Goal: Task Accomplishment & Management: Use online tool/utility

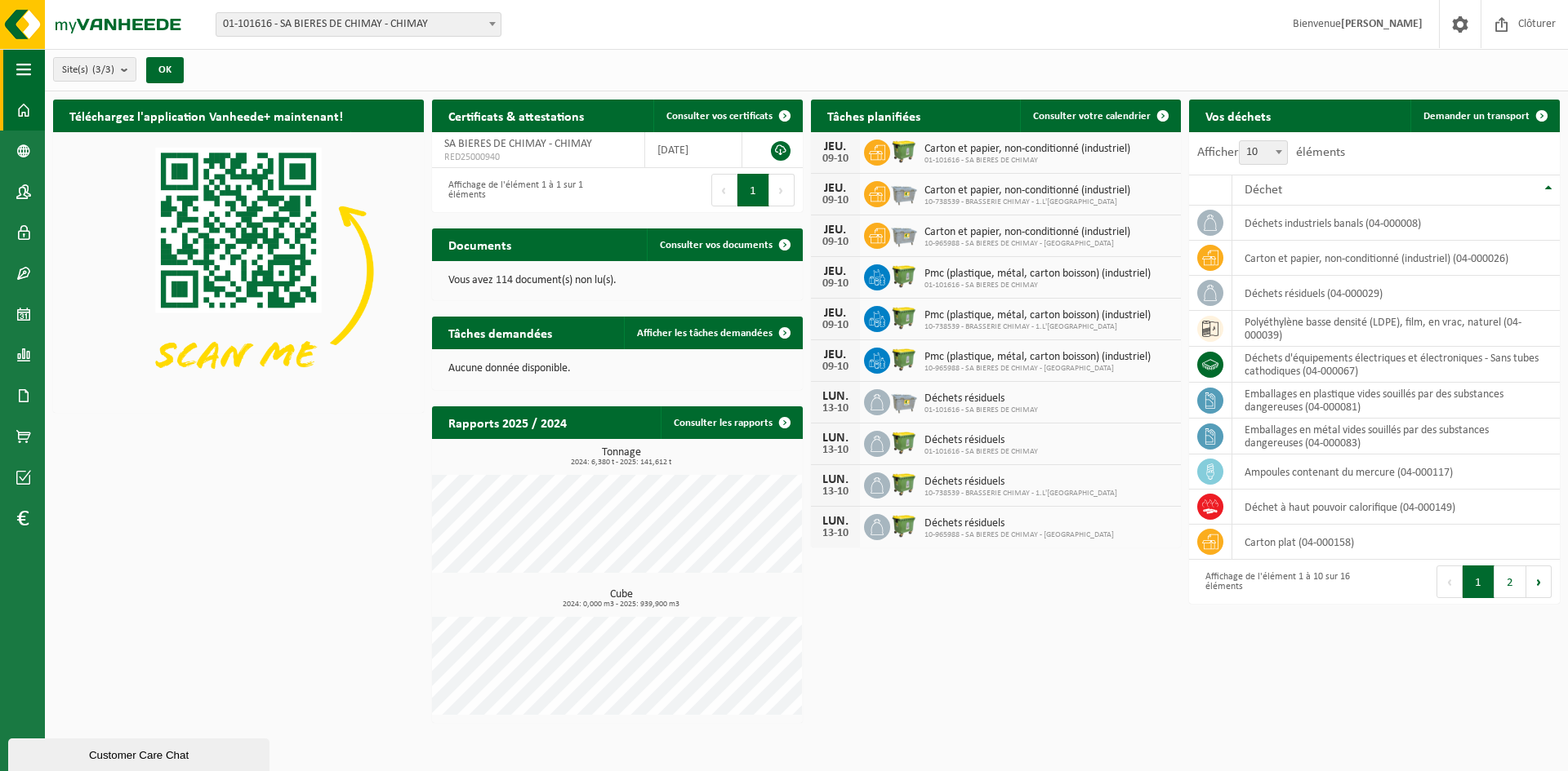
click at [23, 76] on span "button" at bounding box center [24, 70] width 15 height 41
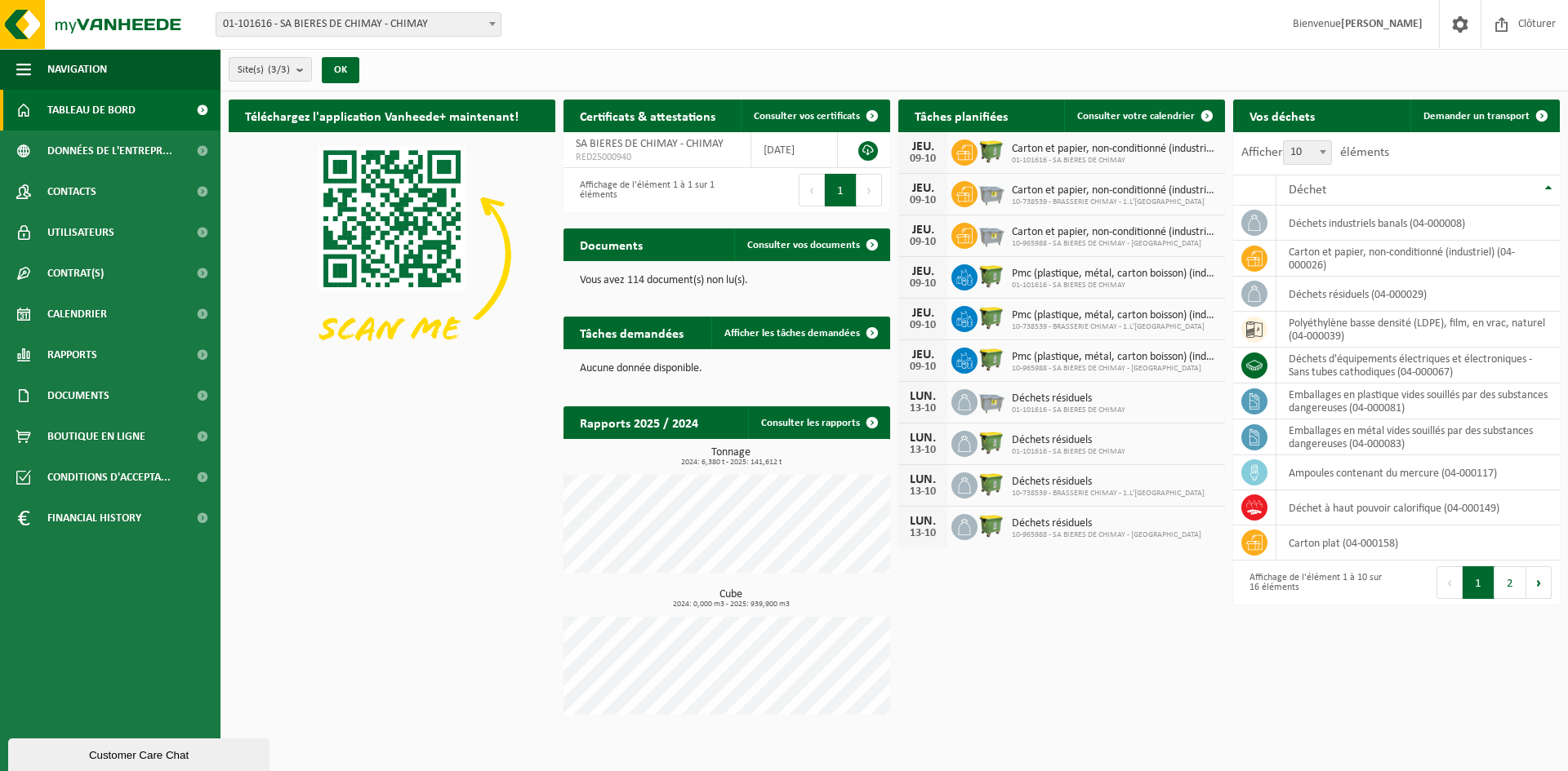
click at [279, 530] on div "Téléchargez l'application Vanheede+ maintenant! Cachez Certificats & attestatio…" at bounding box center [895, 411] width 1339 height 640
click at [206, 392] on span at bounding box center [201, 396] width 36 height 41
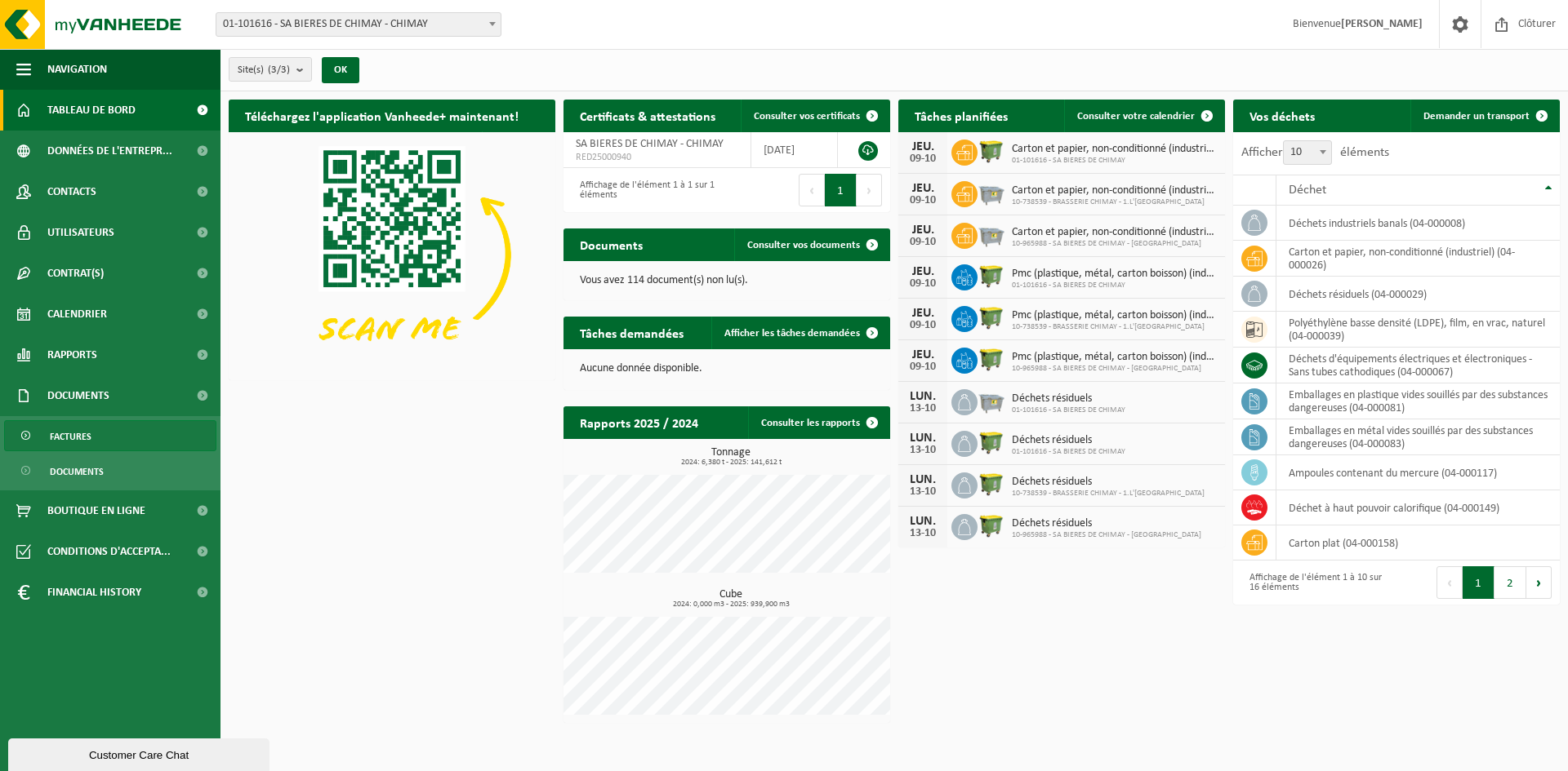
click at [23, 432] on span at bounding box center [27, 436] width 13 height 31
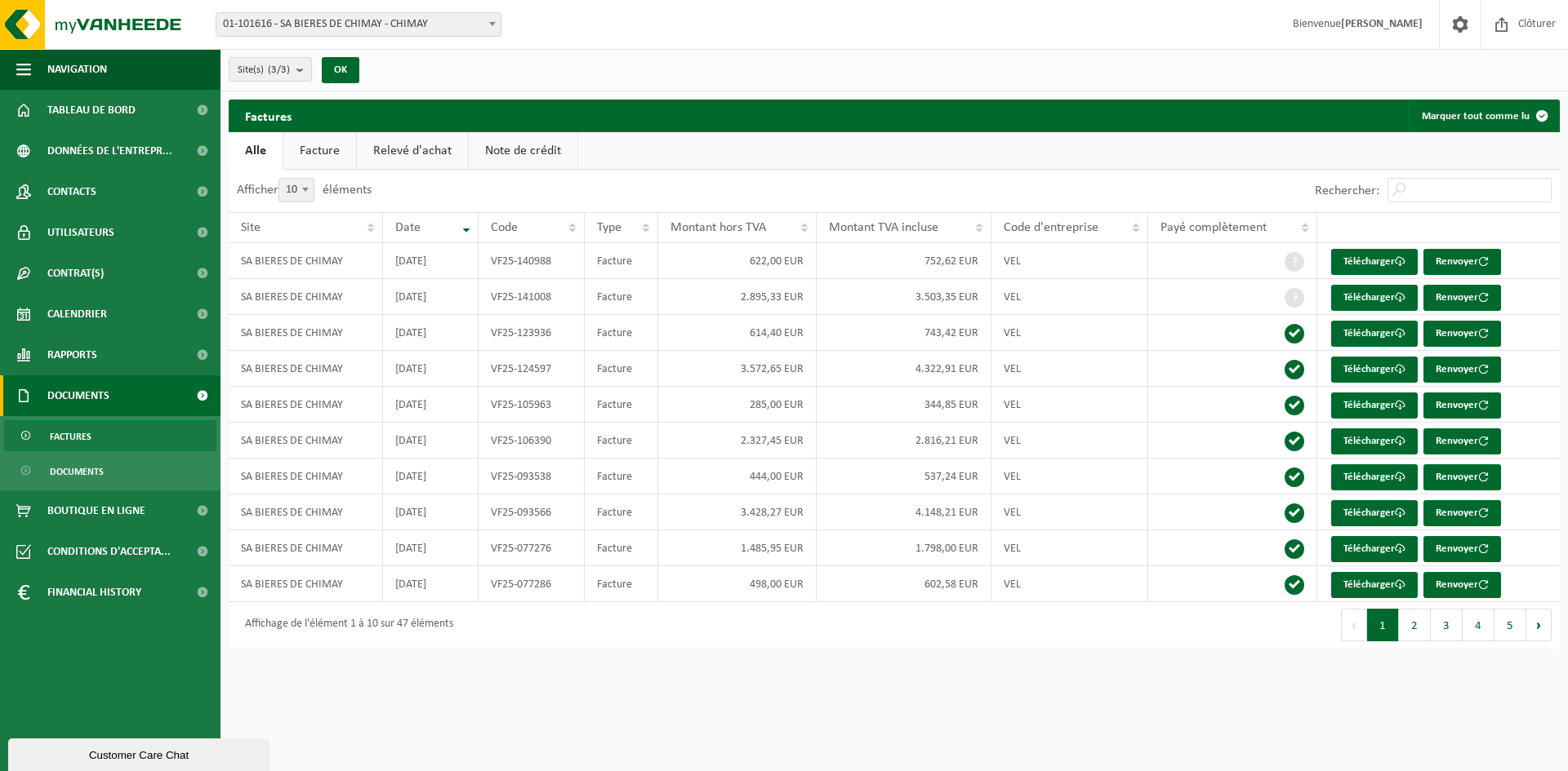
click at [422, 145] on link "Relevé d'achat" at bounding box center [412, 151] width 111 height 37
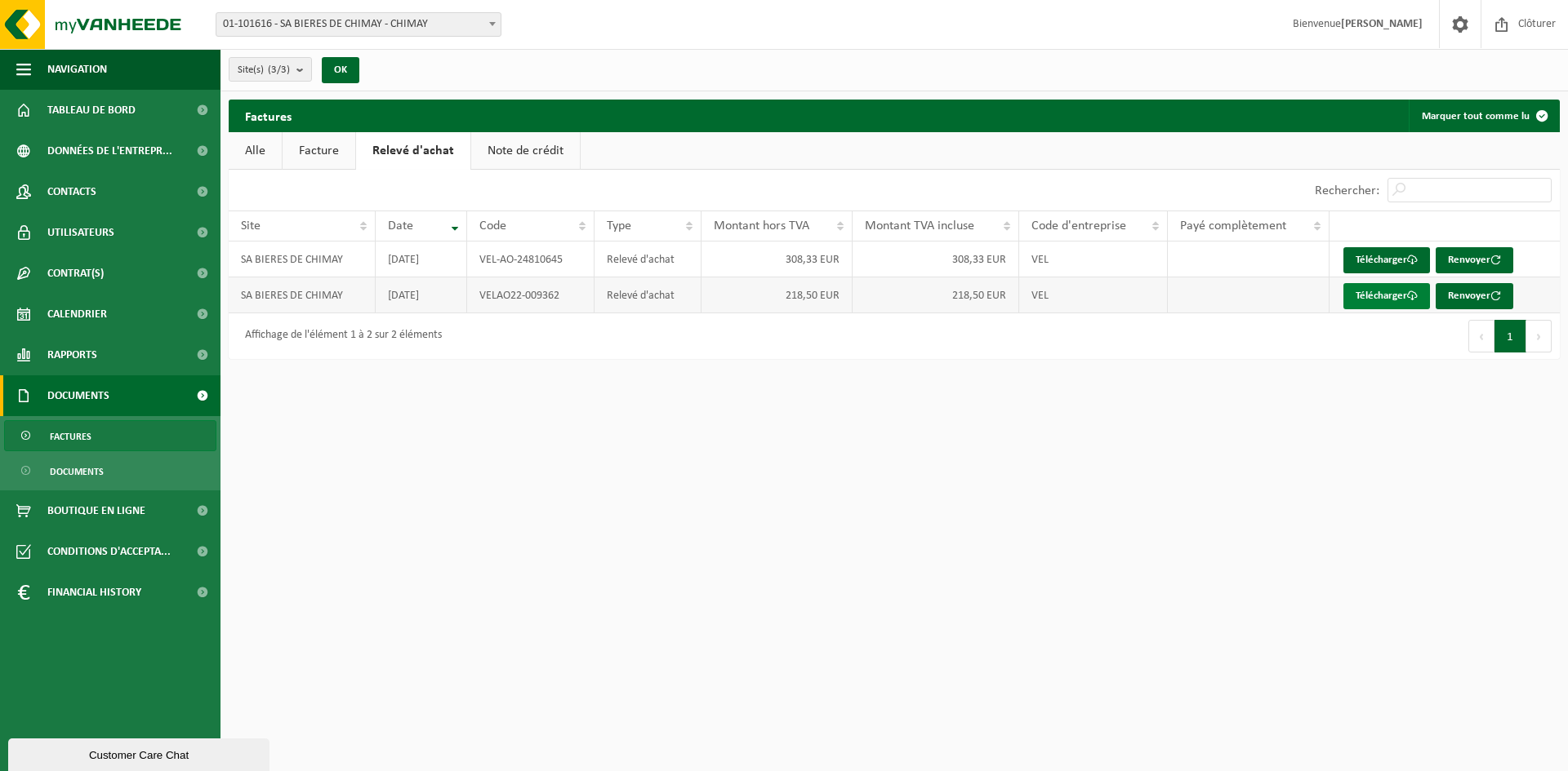
click at [1397, 297] on link "Télécharger" at bounding box center [1386, 296] width 87 height 26
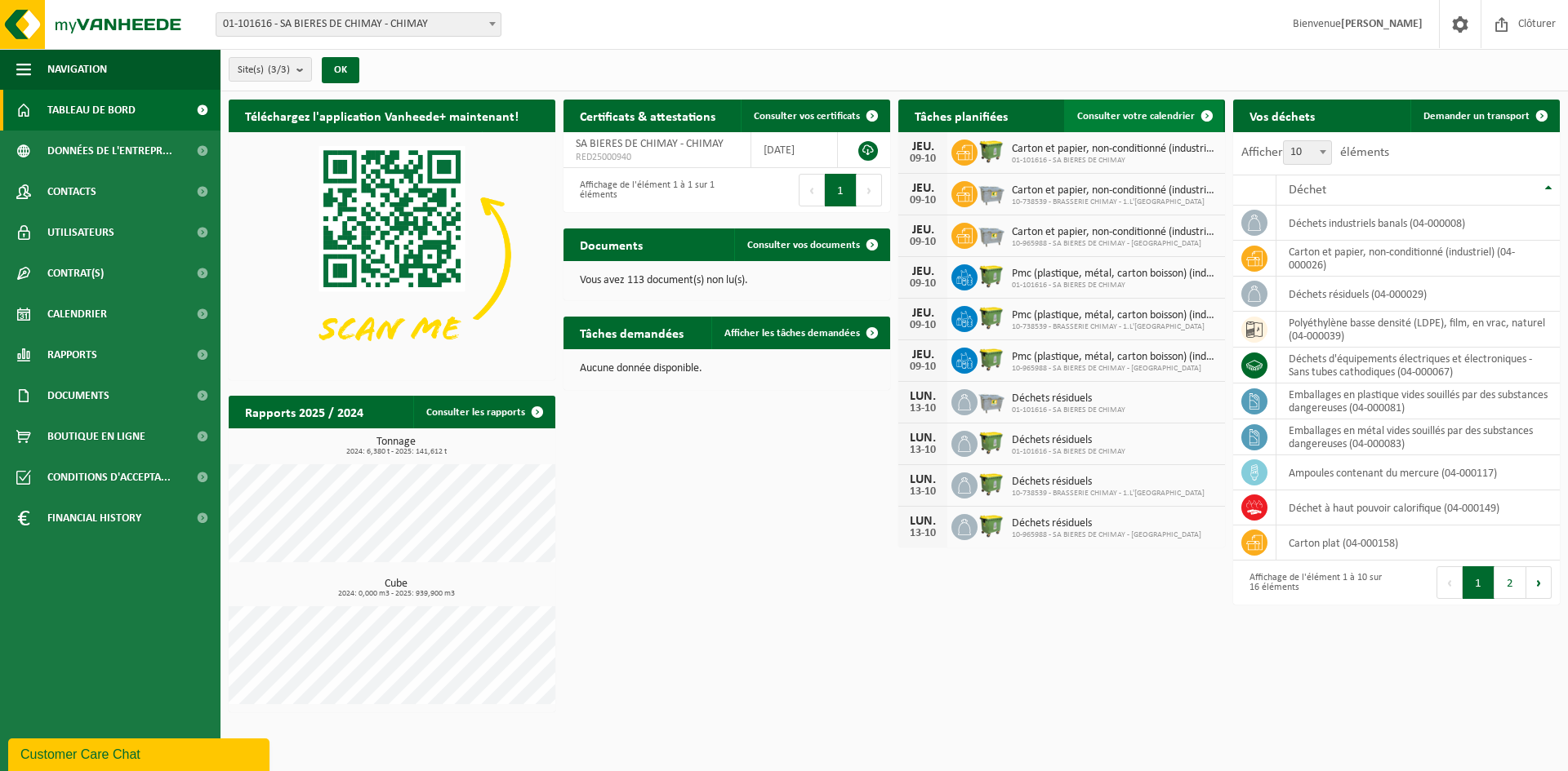
click at [1111, 122] on link "Consulter votre calendrier" at bounding box center [1144, 116] width 160 height 33
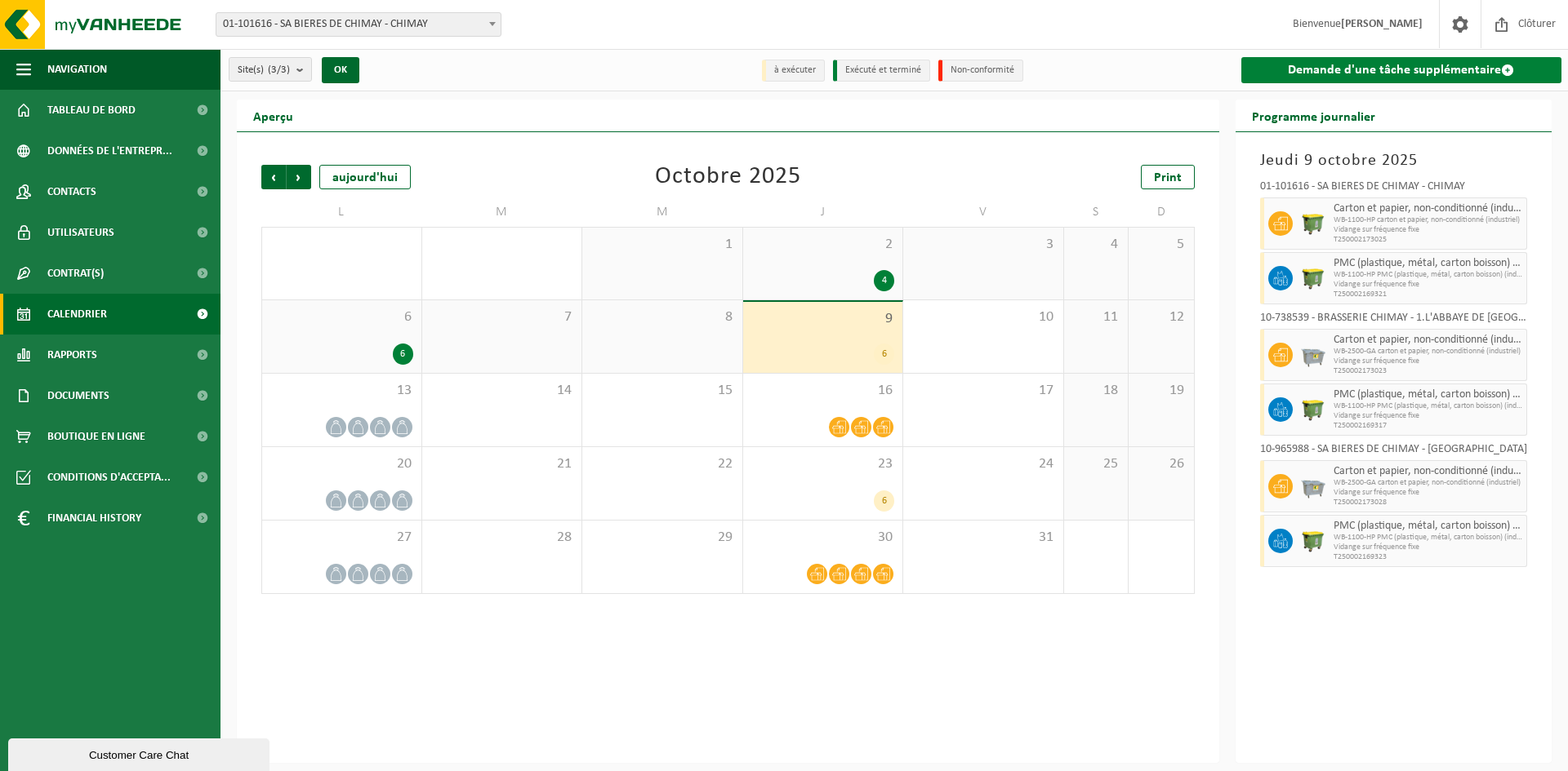
click at [1333, 72] on link "Demande d'une tâche supplémentaire" at bounding box center [1401, 70] width 321 height 26
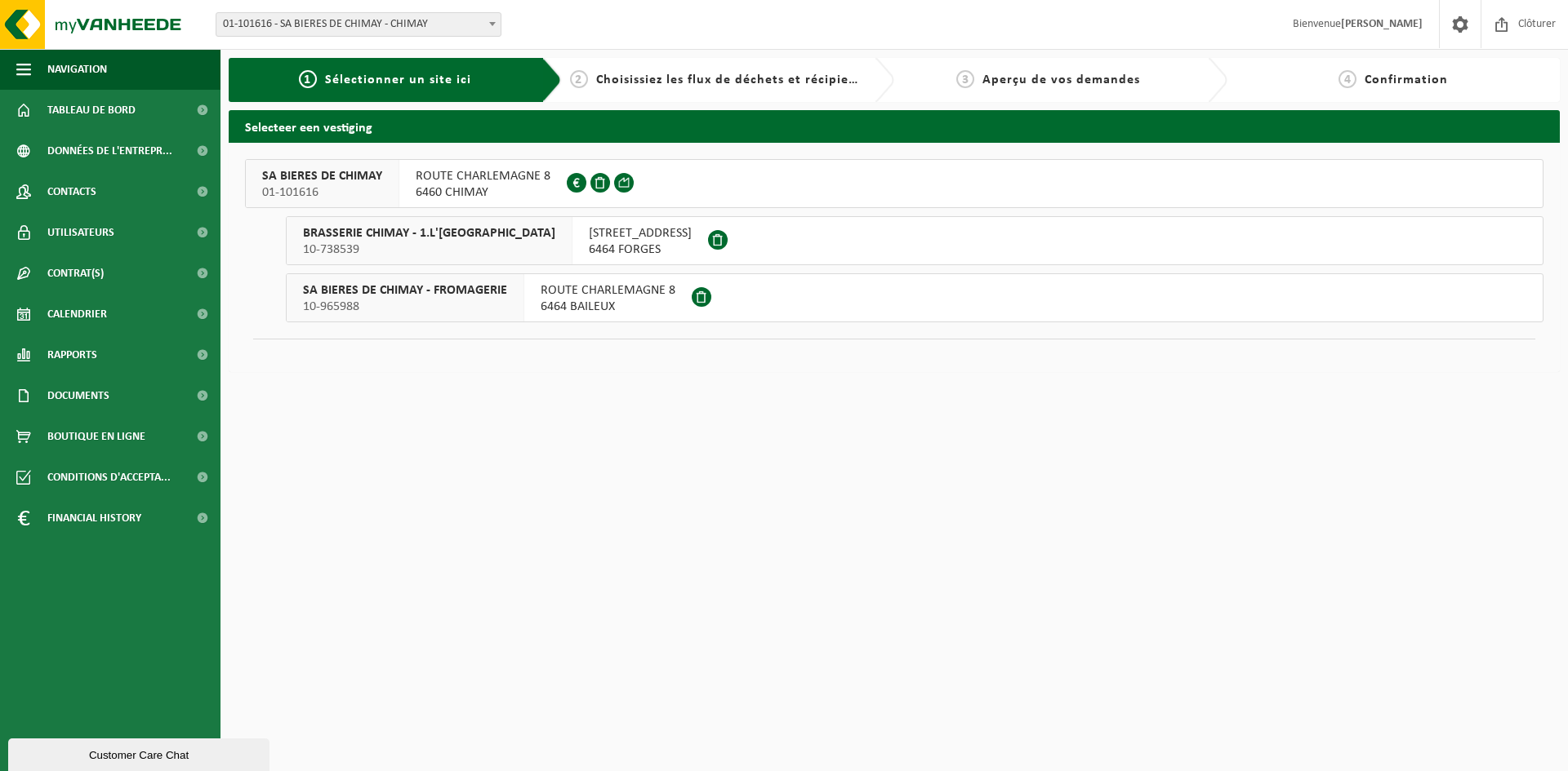
click at [344, 189] on span "01-101616" at bounding box center [322, 193] width 120 height 17
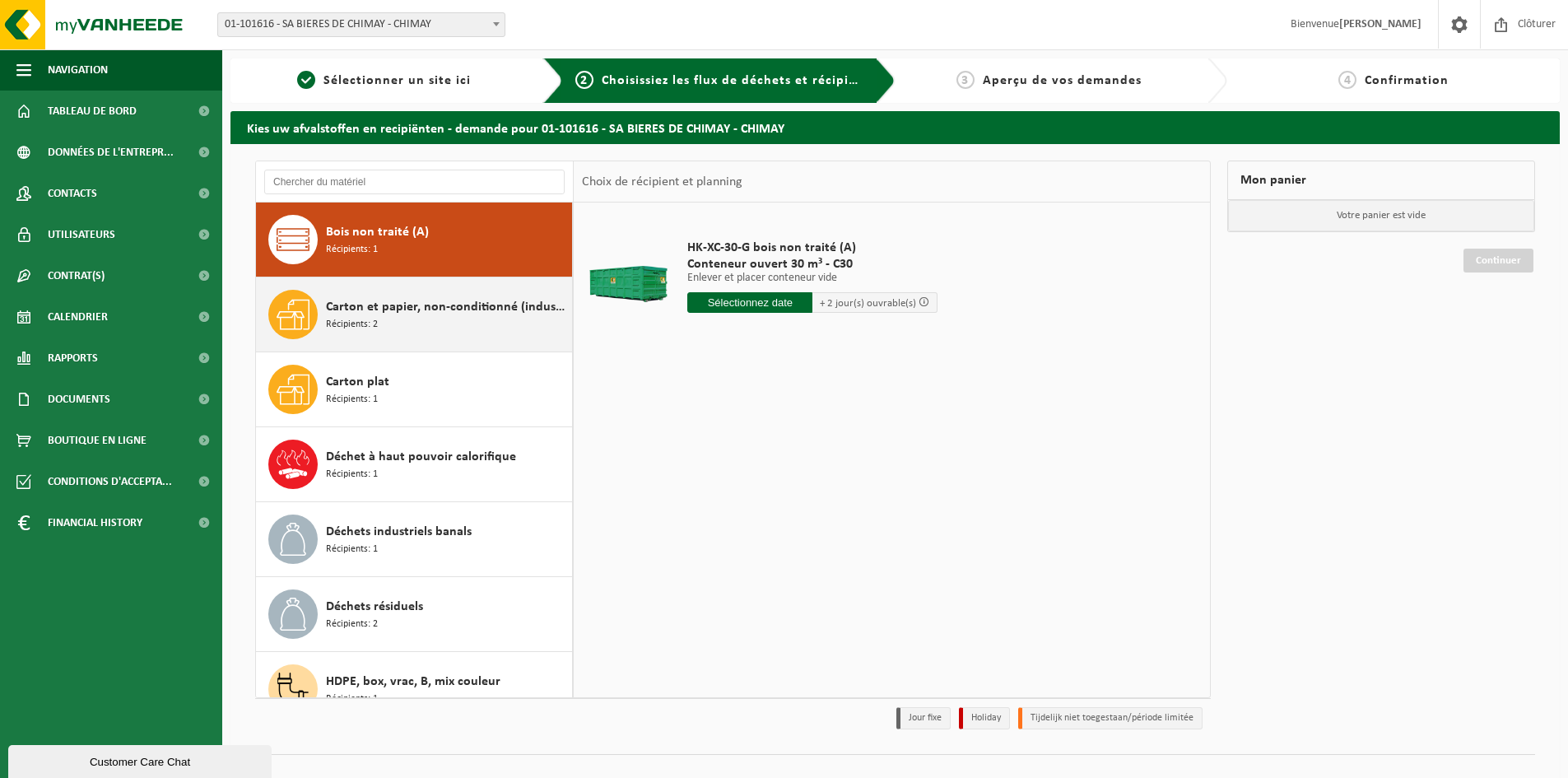
click at [465, 337] on div "Carton et papier, non-conditionné (industriel) Récipients: 2" at bounding box center [447, 314] width 242 height 50
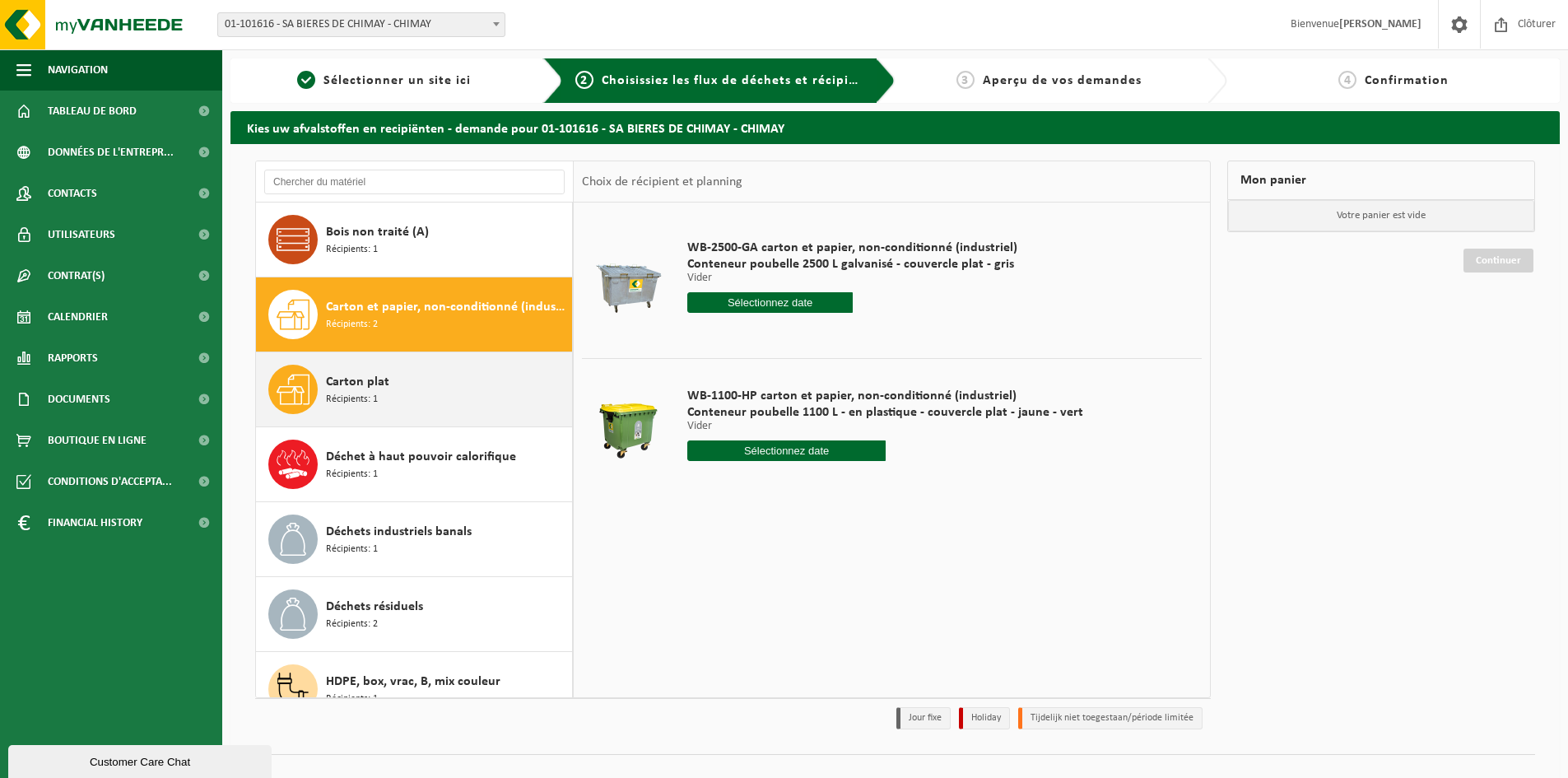
click at [441, 399] on div "Carton plat Récipients: 1" at bounding box center [447, 389] width 242 height 50
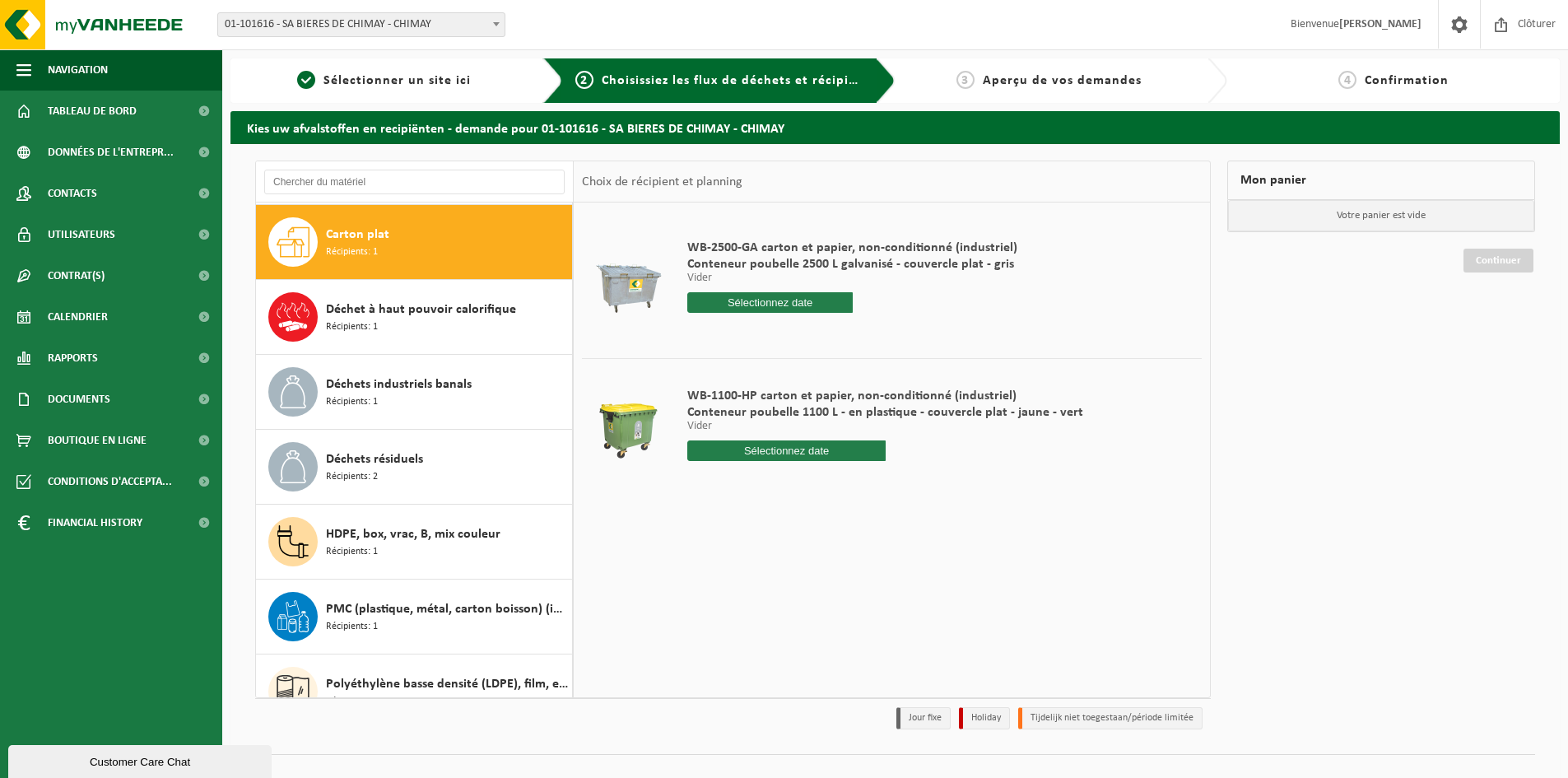
scroll to position [150, 0]
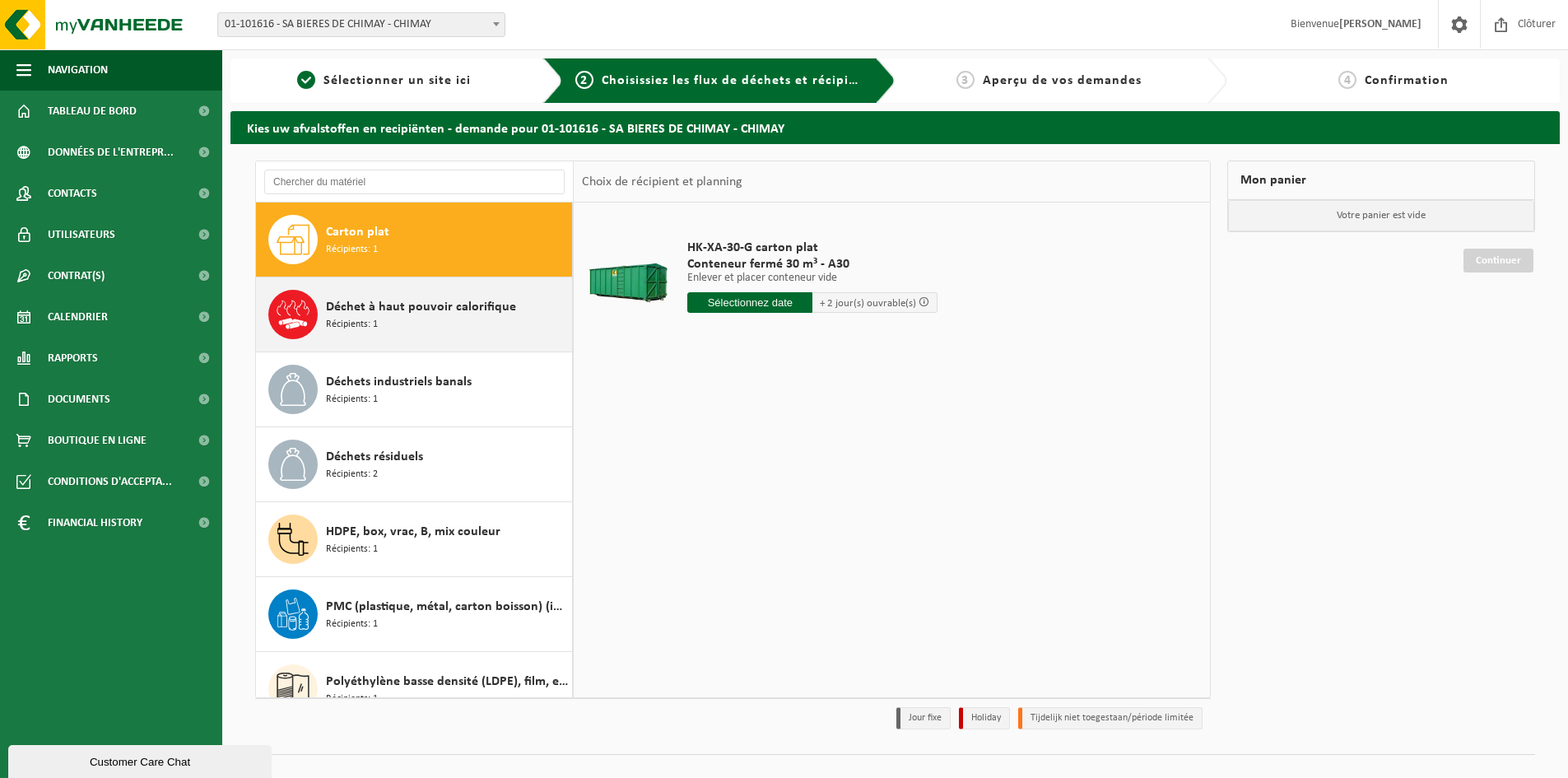
click at [467, 328] on div "Déchet à haut pouvoir calorifique Récipients: 1" at bounding box center [447, 314] width 242 height 50
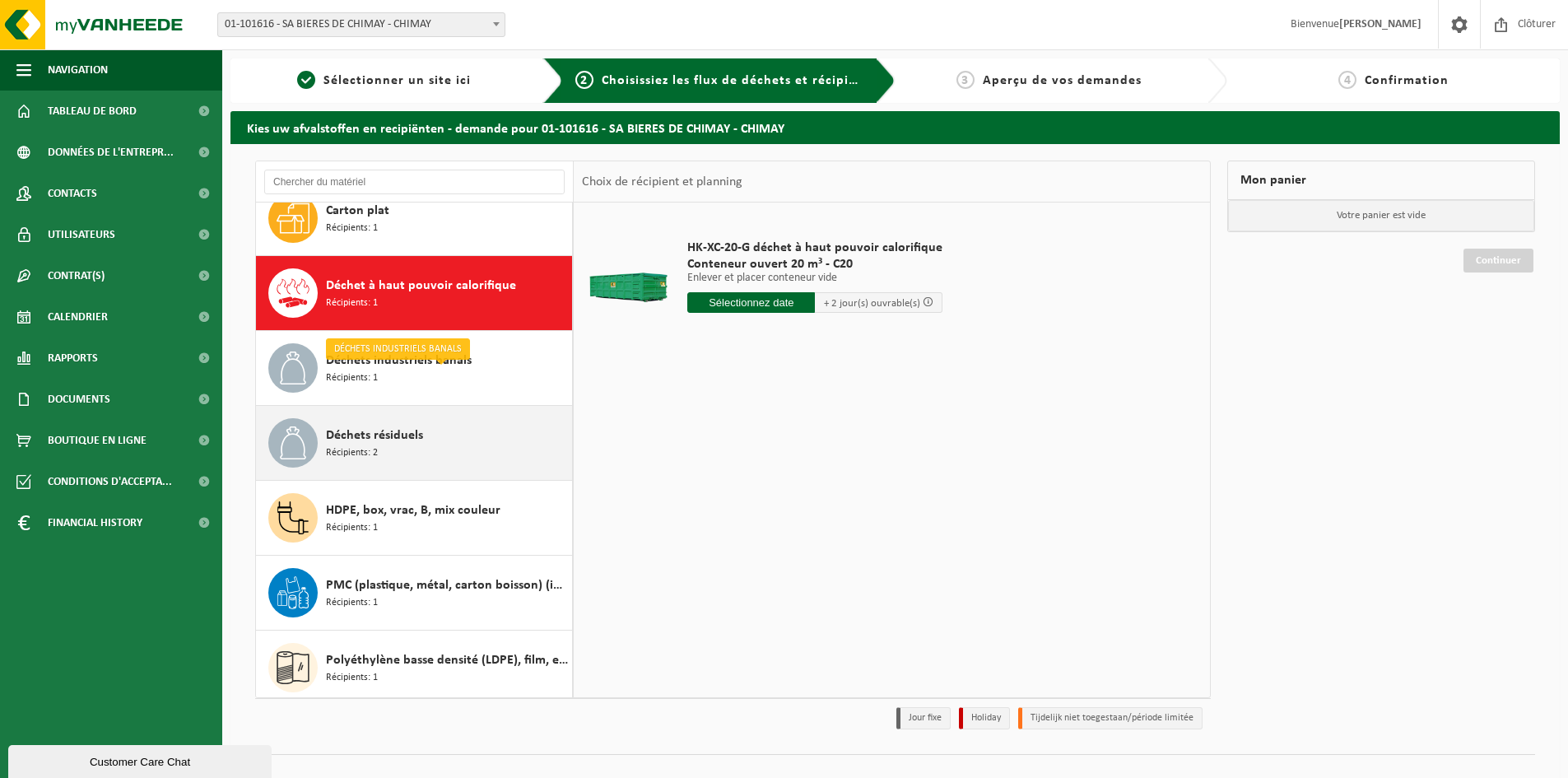
scroll to position [142, 0]
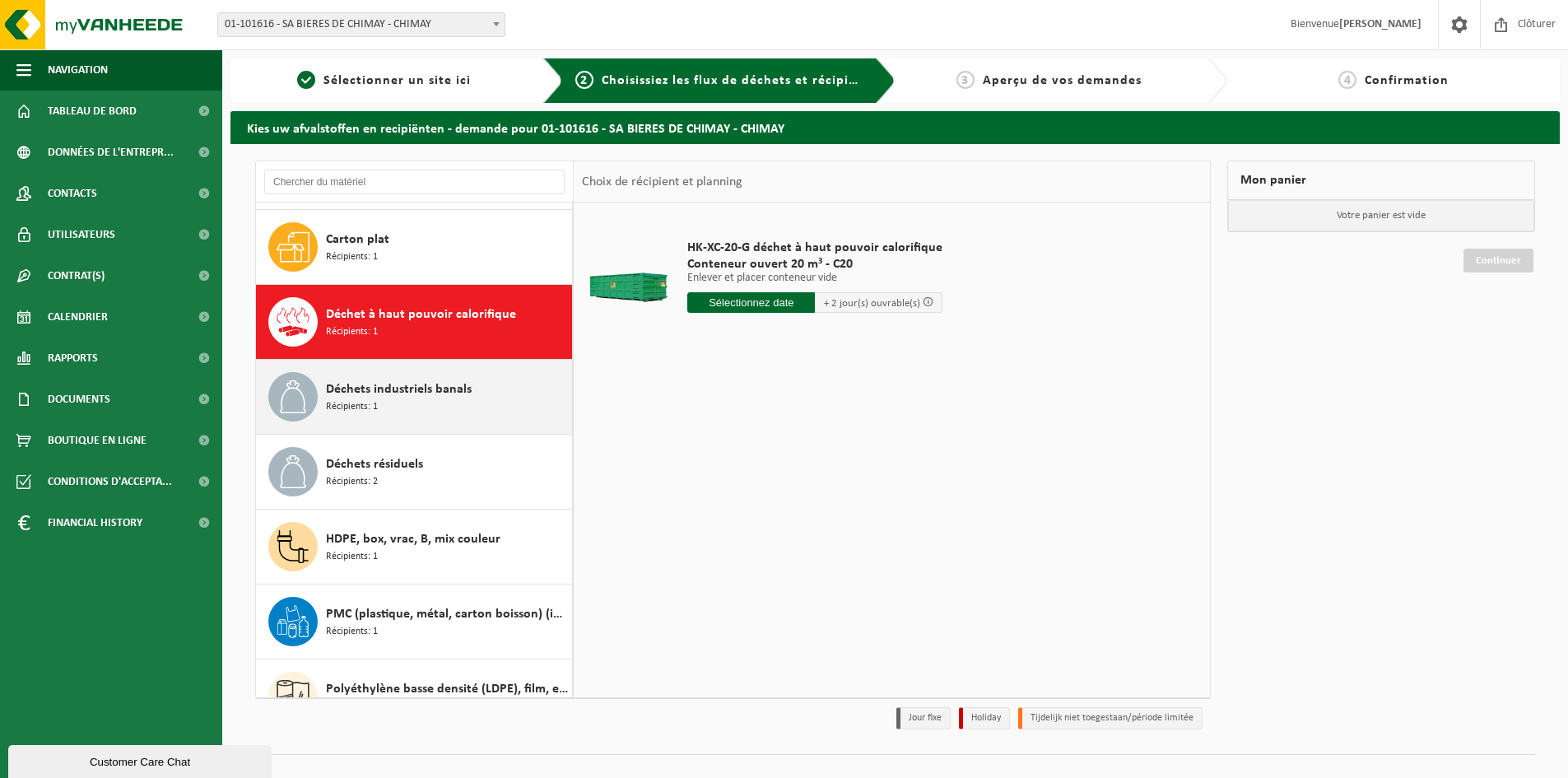
click at [487, 393] on div "Déchets industriels banals Récipients: 1" at bounding box center [447, 397] width 242 height 50
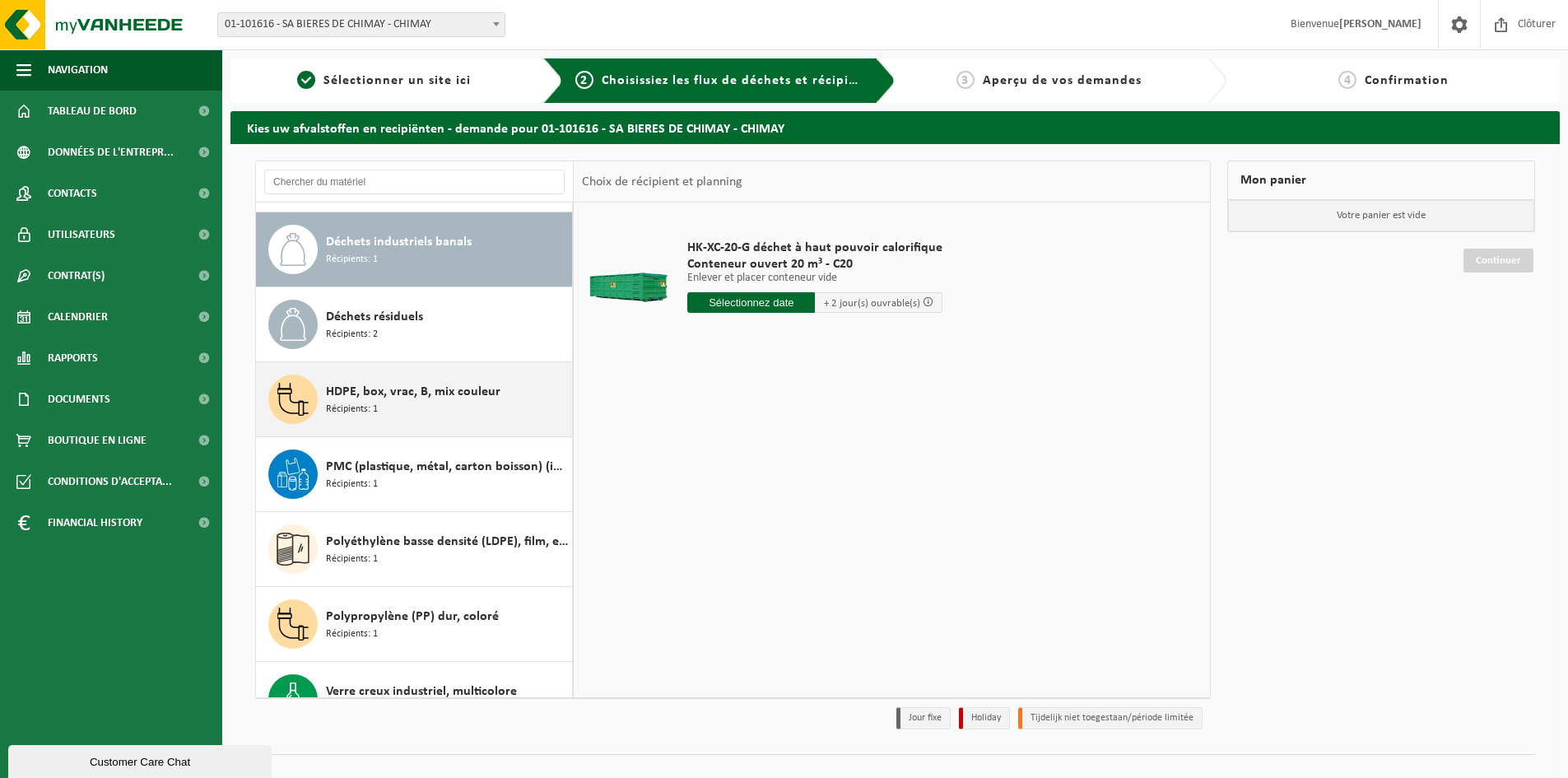
scroll to position [300, 0]
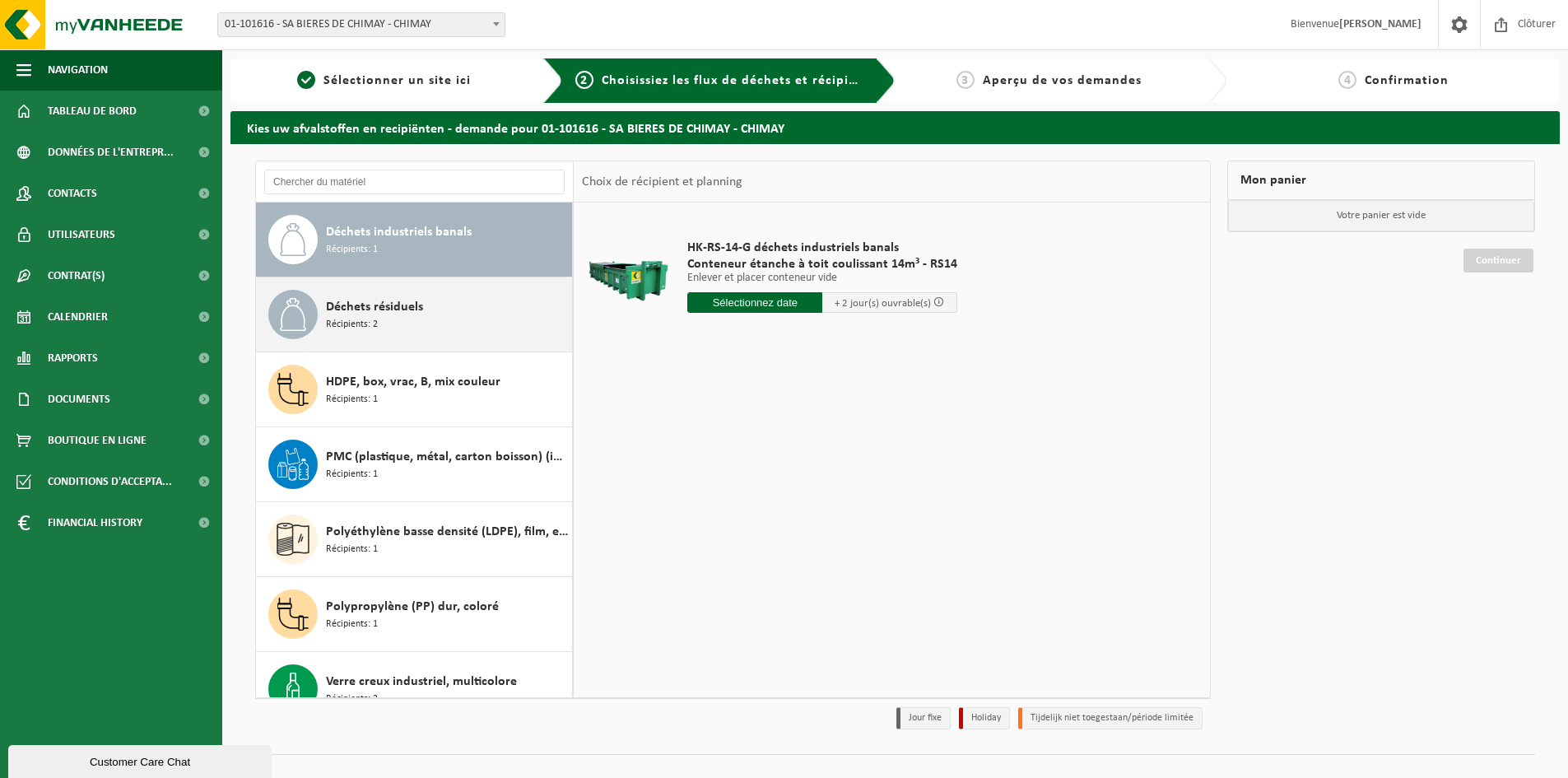
click at [443, 317] on div "Déchets résiduels Récipients: 2" at bounding box center [447, 314] width 242 height 50
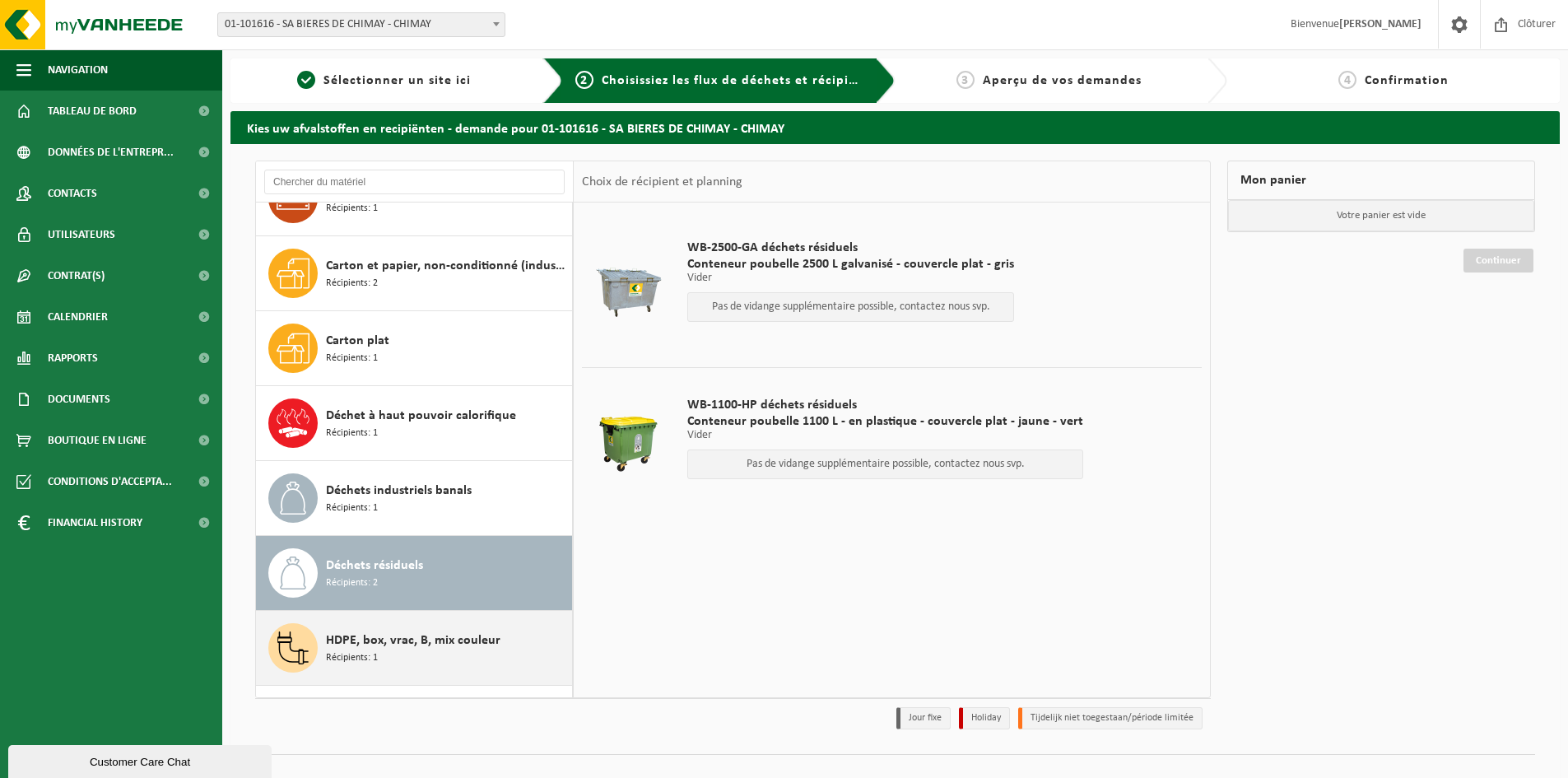
scroll to position [0, 0]
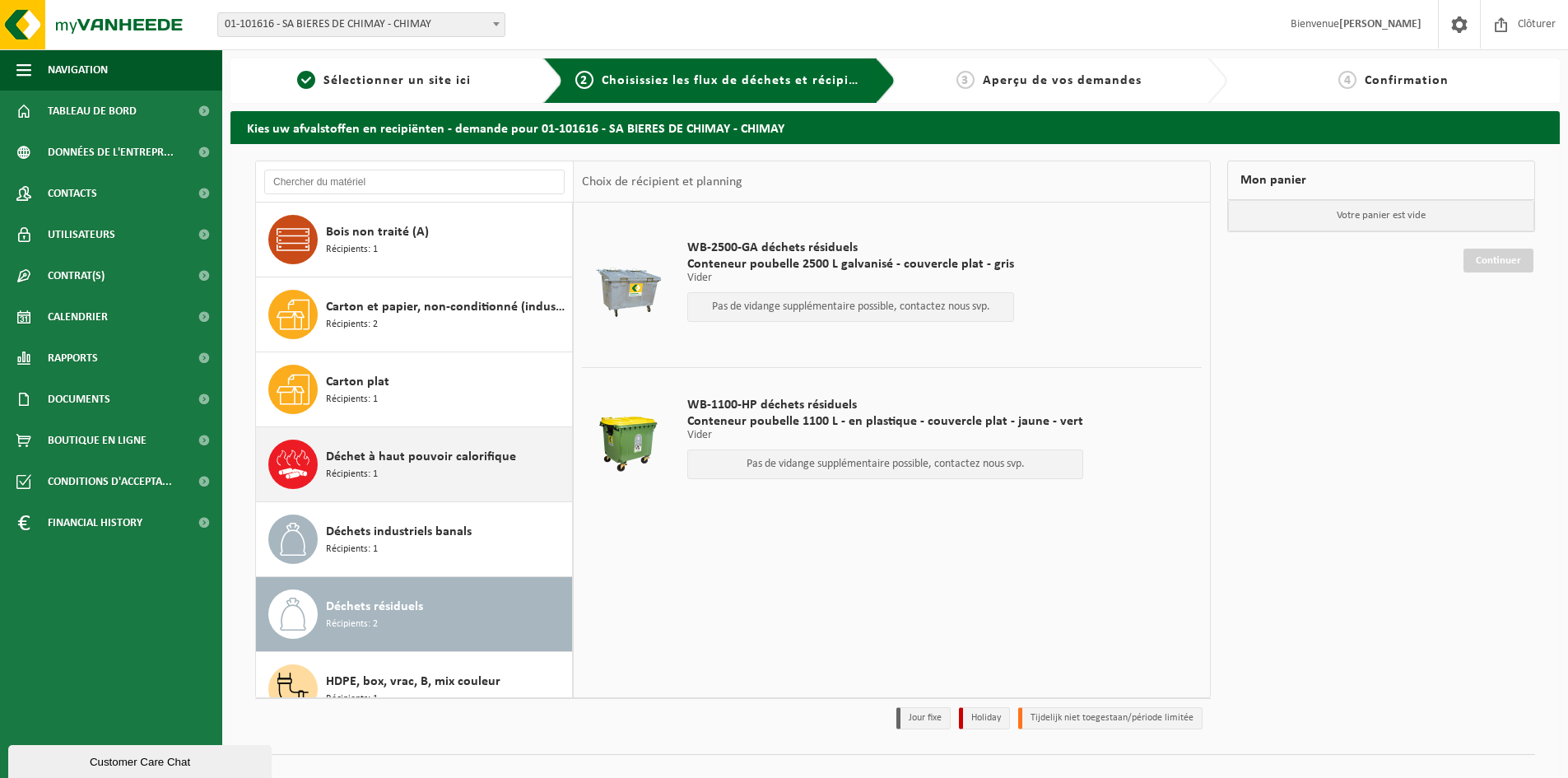
click at [452, 470] on div "Déchet à haut pouvoir calorifique Récipients: 1" at bounding box center [447, 464] width 242 height 50
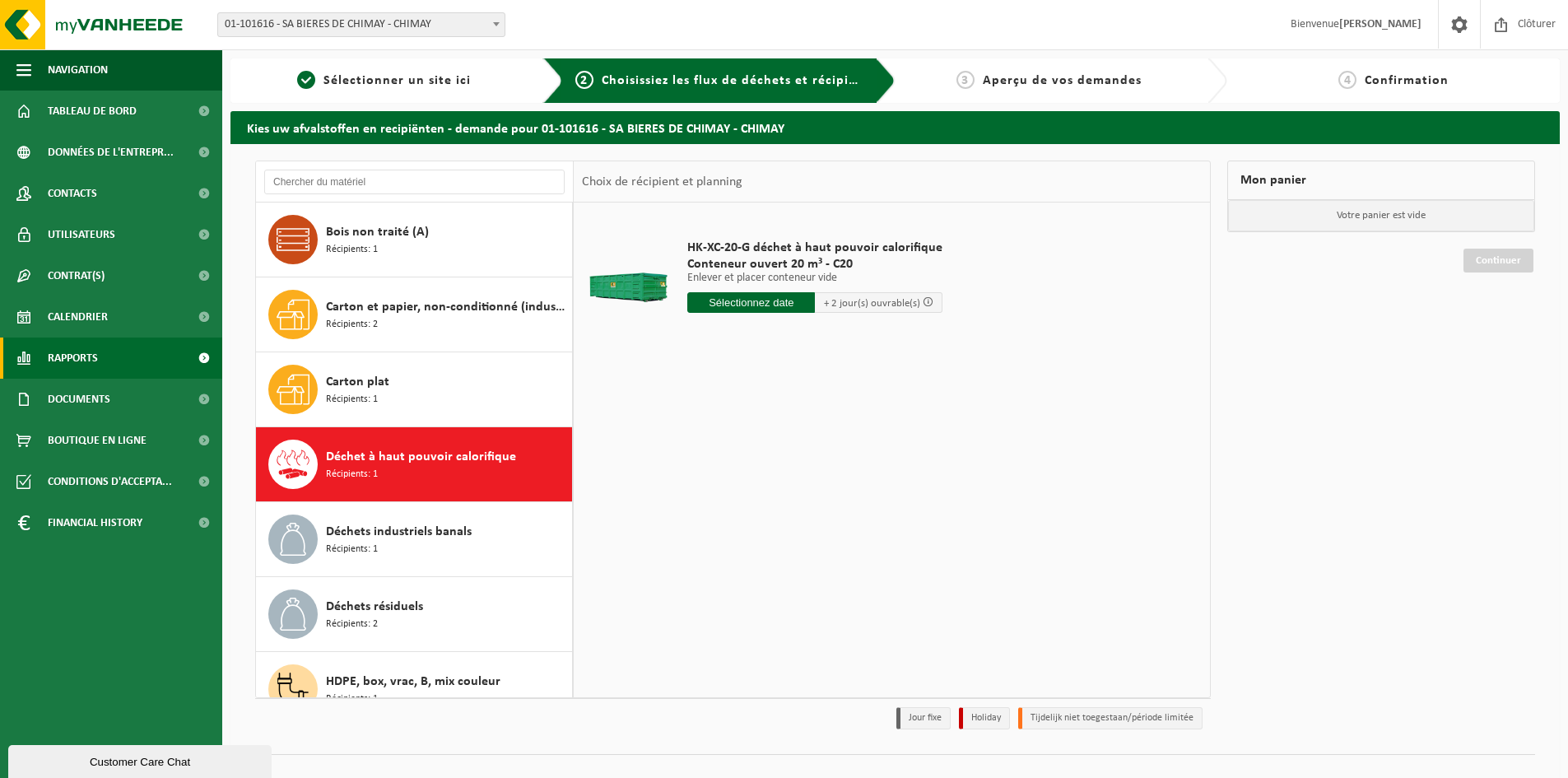
click at [158, 357] on link "Rapports" at bounding box center [111, 358] width 222 height 41
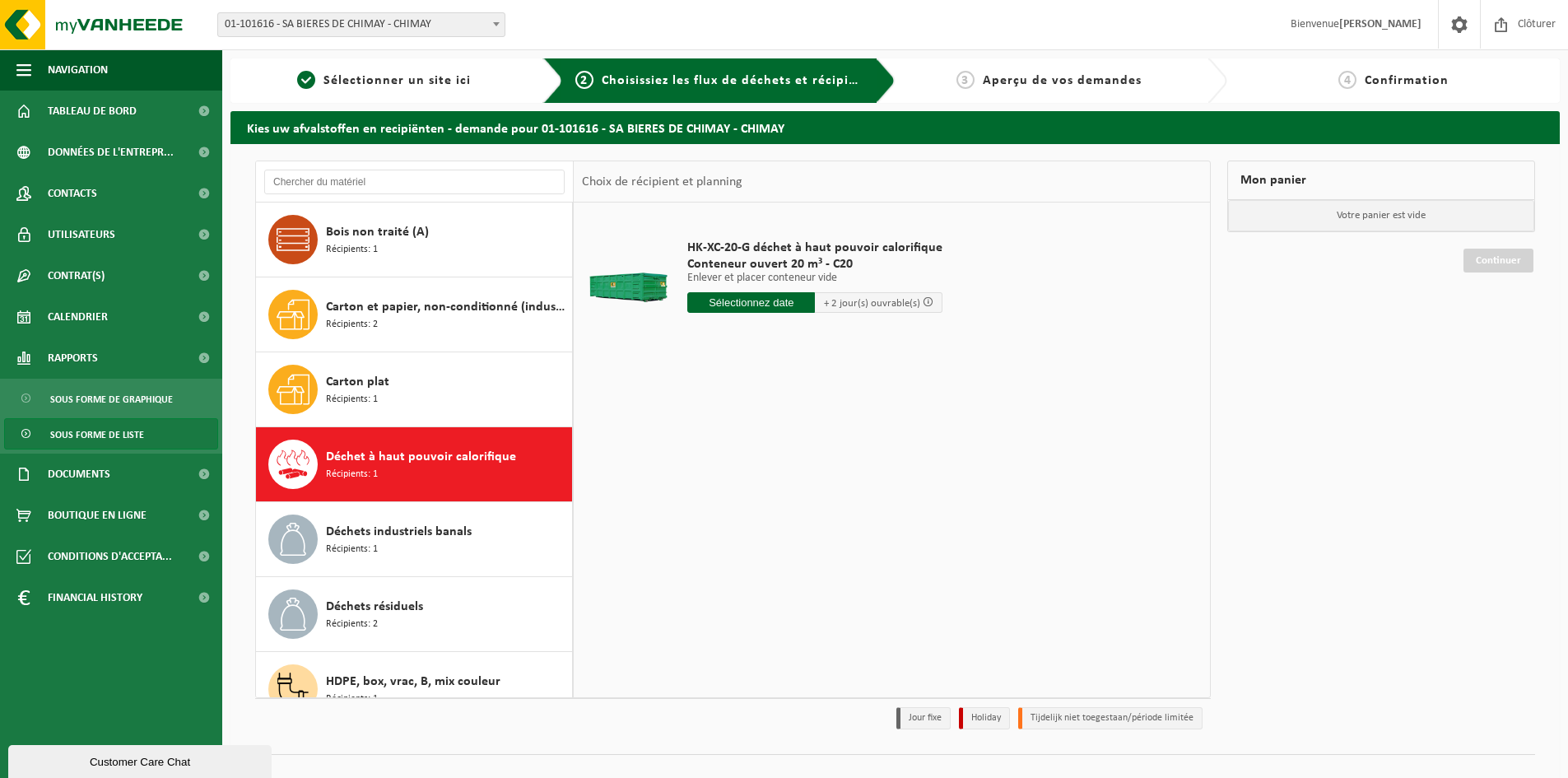
click at [135, 441] on span "Sous forme de liste" at bounding box center [97, 435] width 94 height 31
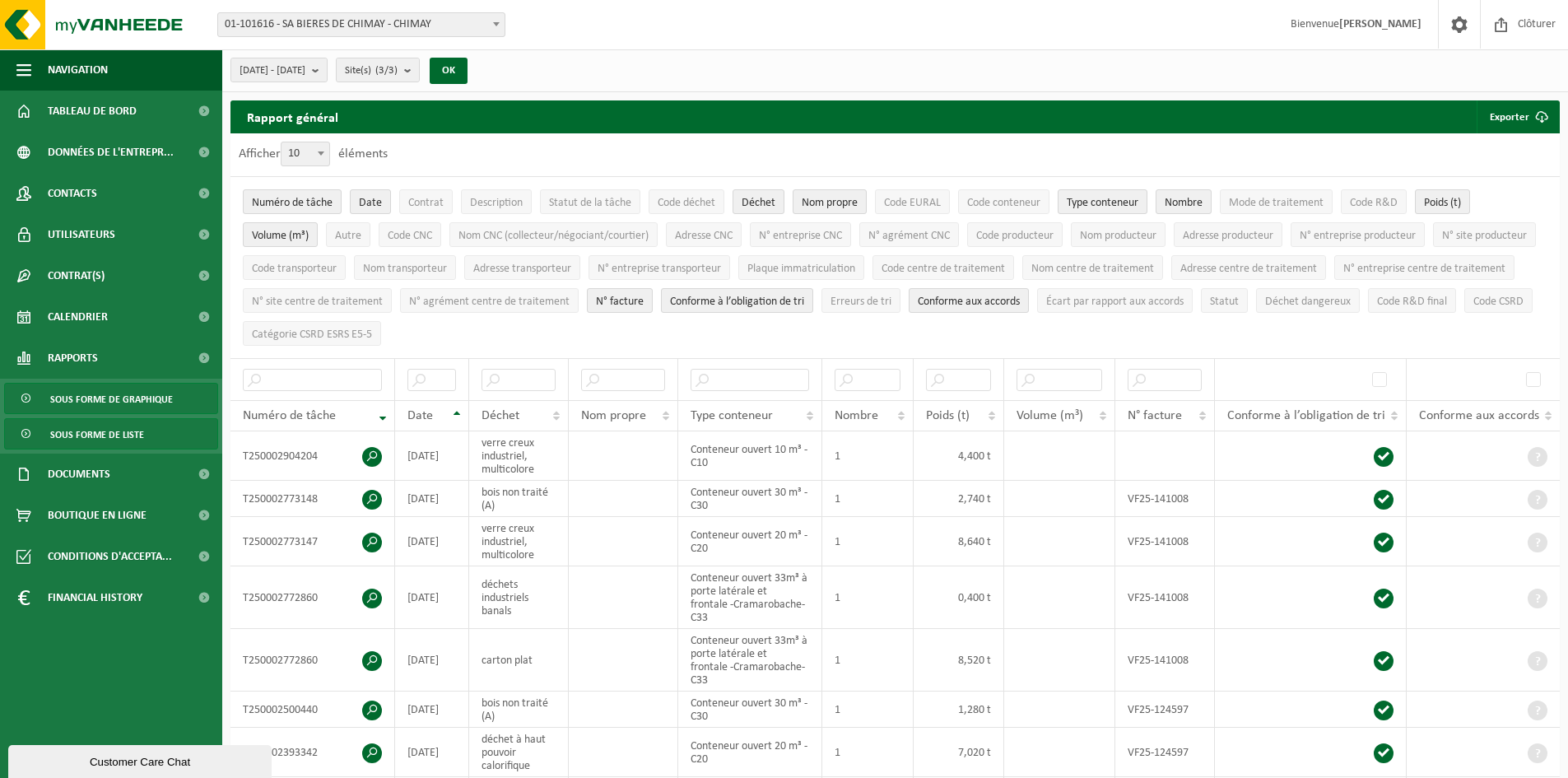
click at [110, 400] on span "Sous forme de graphique" at bounding box center [111, 399] width 122 height 31
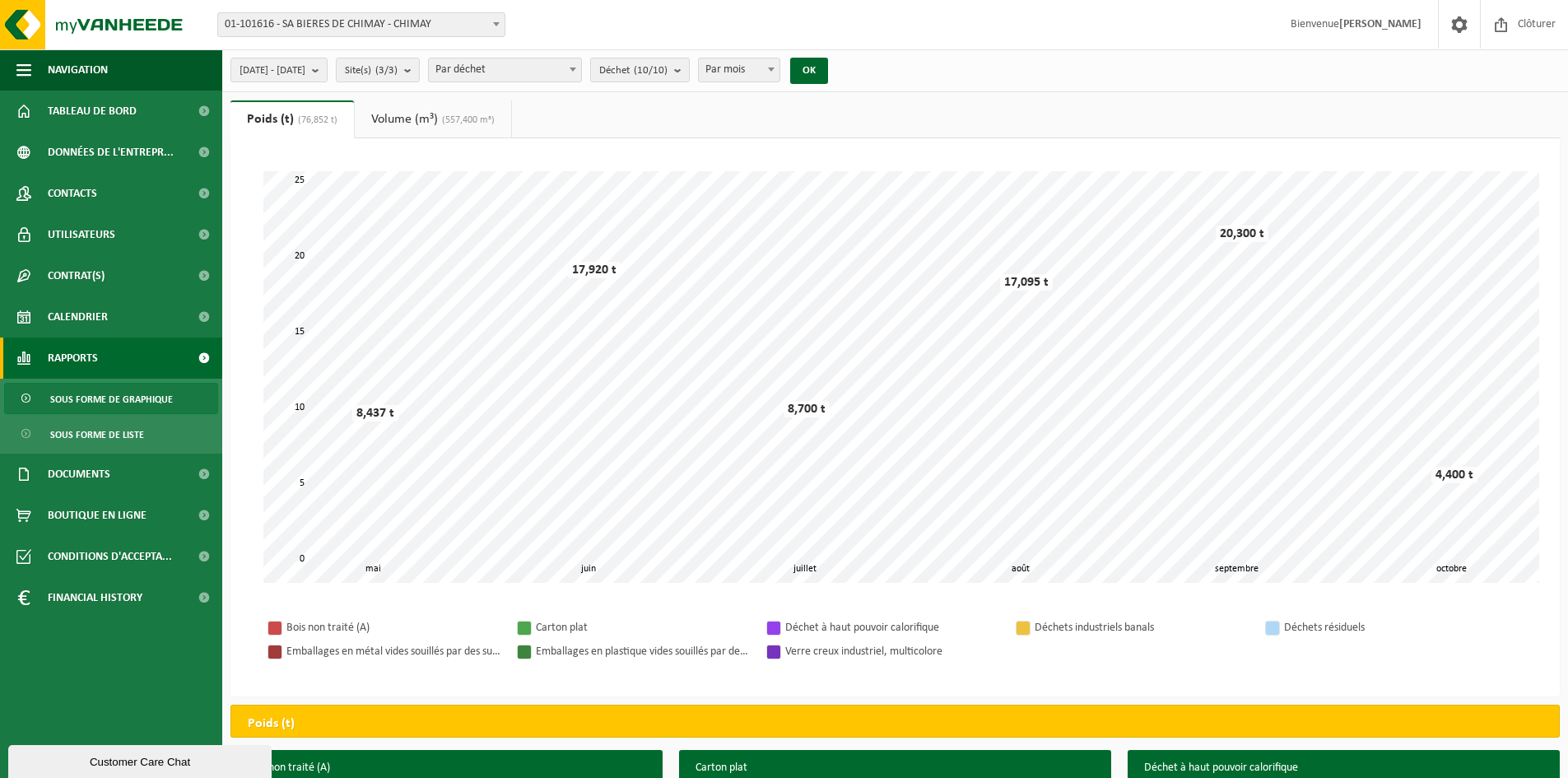
click at [403, 127] on link "Volume (m³) (557,400 m³)" at bounding box center [433, 119] width 156 height 38
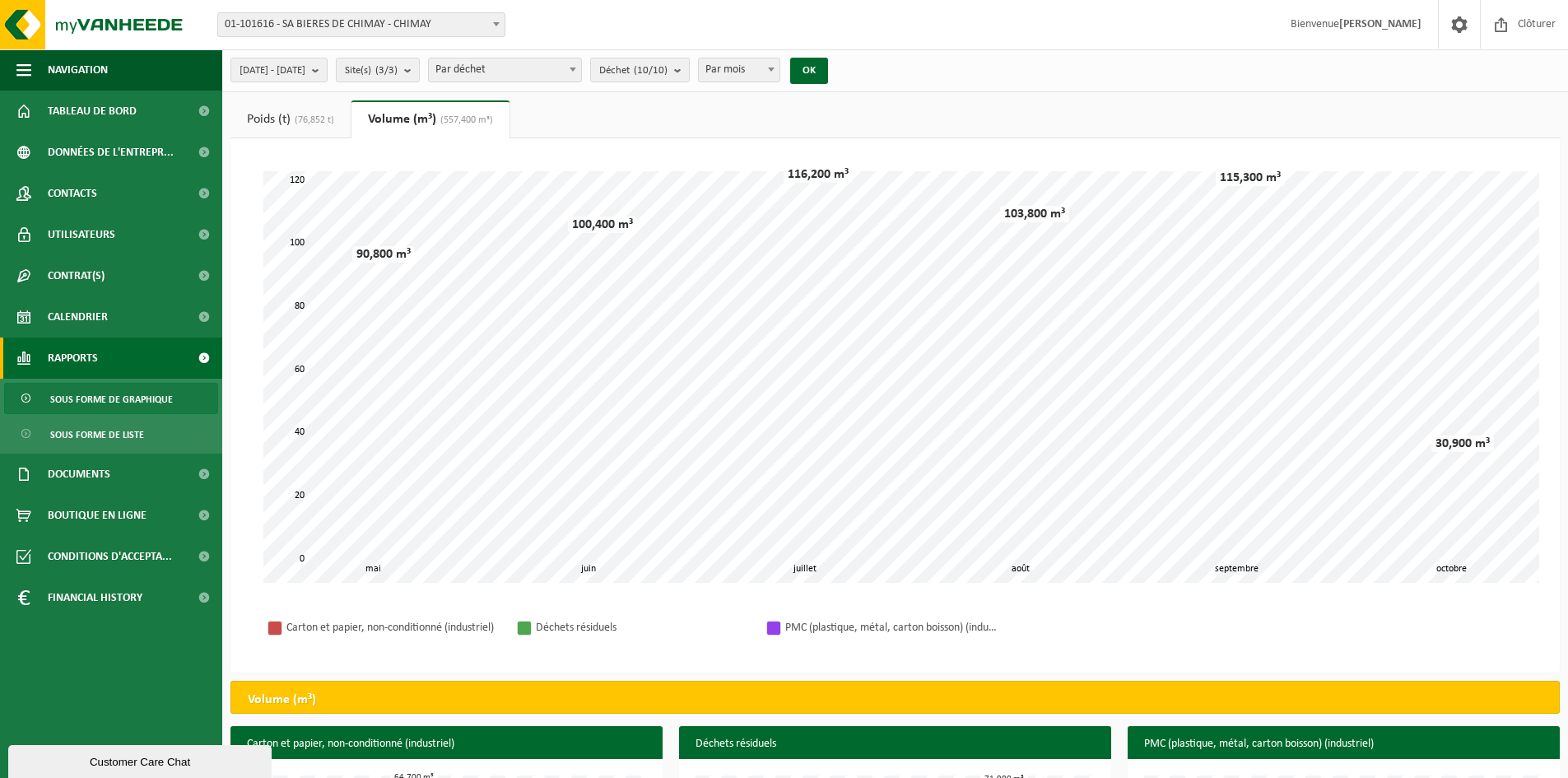
click at [301, 124] on span "(76,852 t)" at bounding box center [312, 120] width 43 height 10
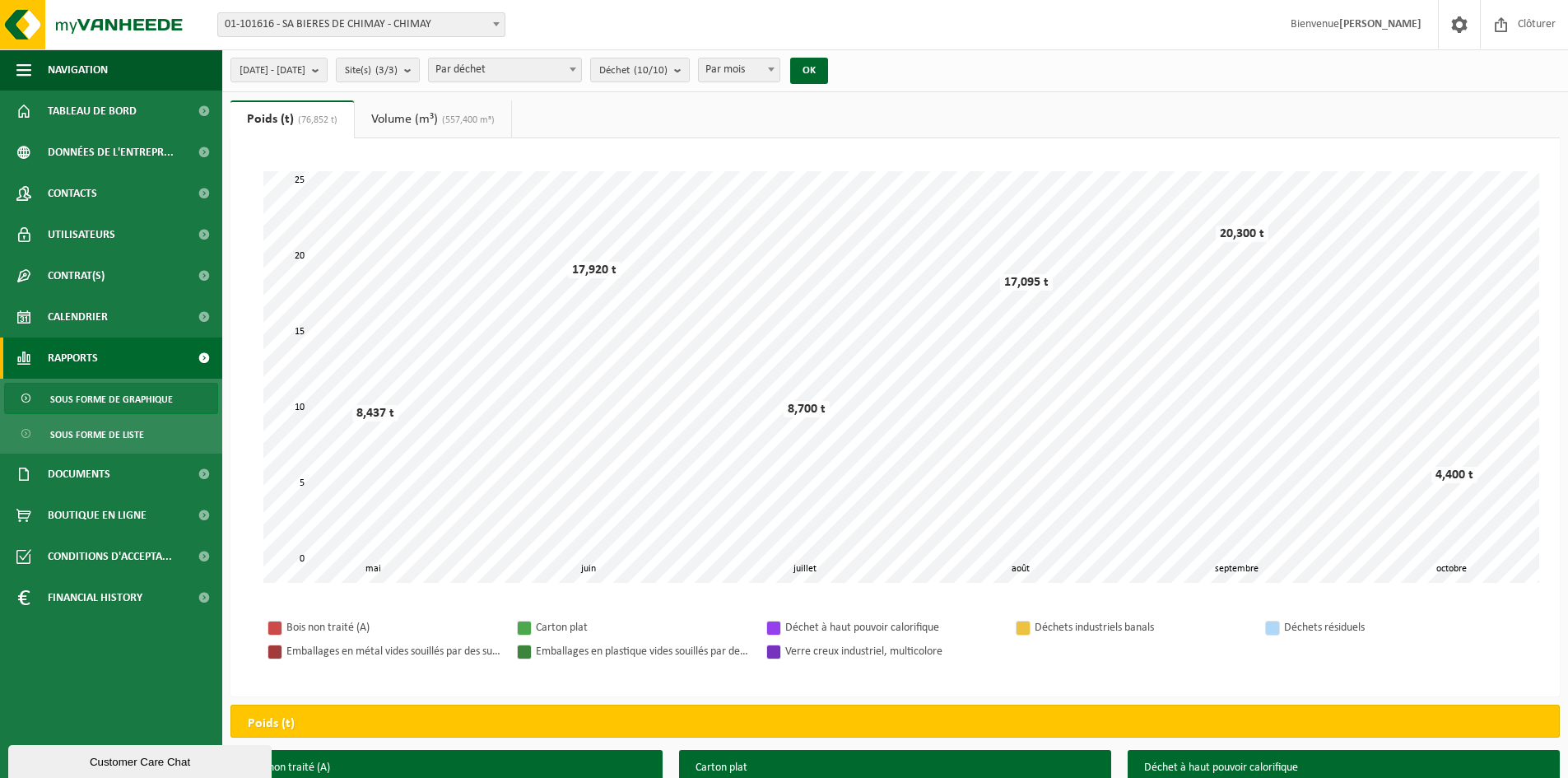
click at [177, 357] on link "Rapports" at bounding box center [111, 358] width 222 height 41
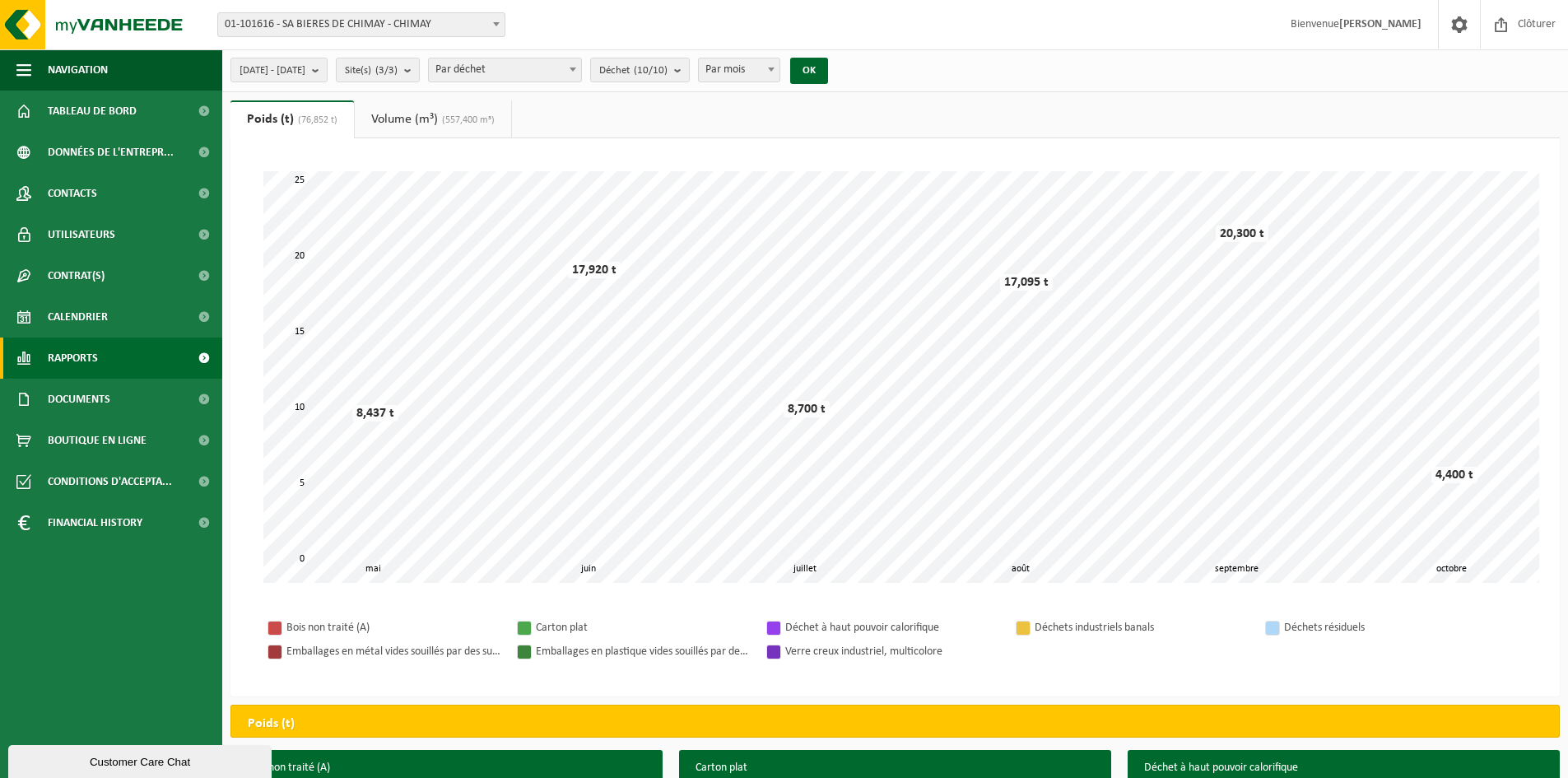
click at [196, 357] on span at bounding box center [203, 358] width 37 height 41
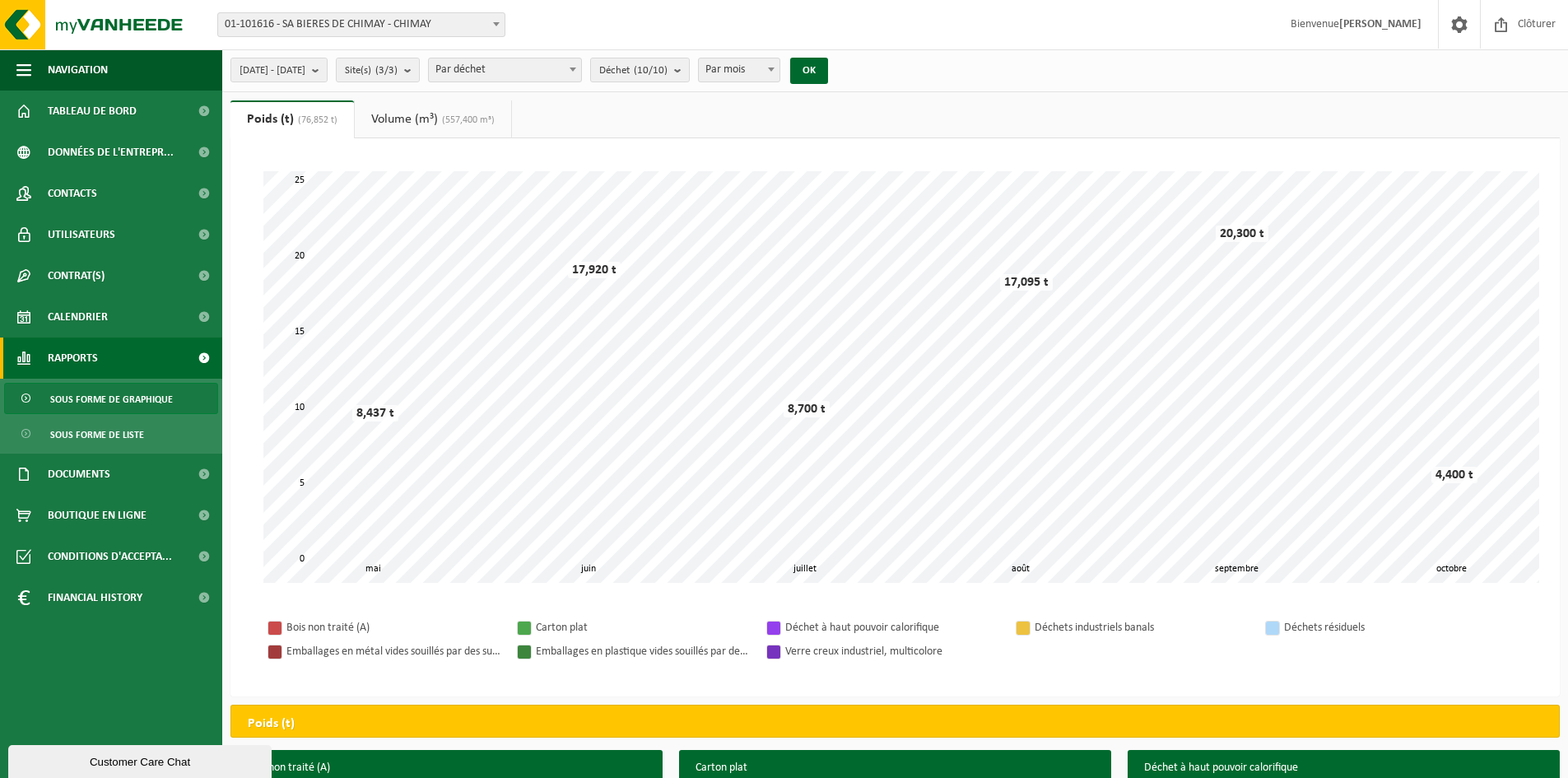
click at [150, 400] on span "Sous forme de graphique" at bounding box center [111, 399] width 122 height 31
click at [780, 63] on span "Par mois" at bounding box center [739, 70] width 81 height 24
click at [668, 76] on count "(10/10)" at bounding box center [651, 70] width 34 height 10
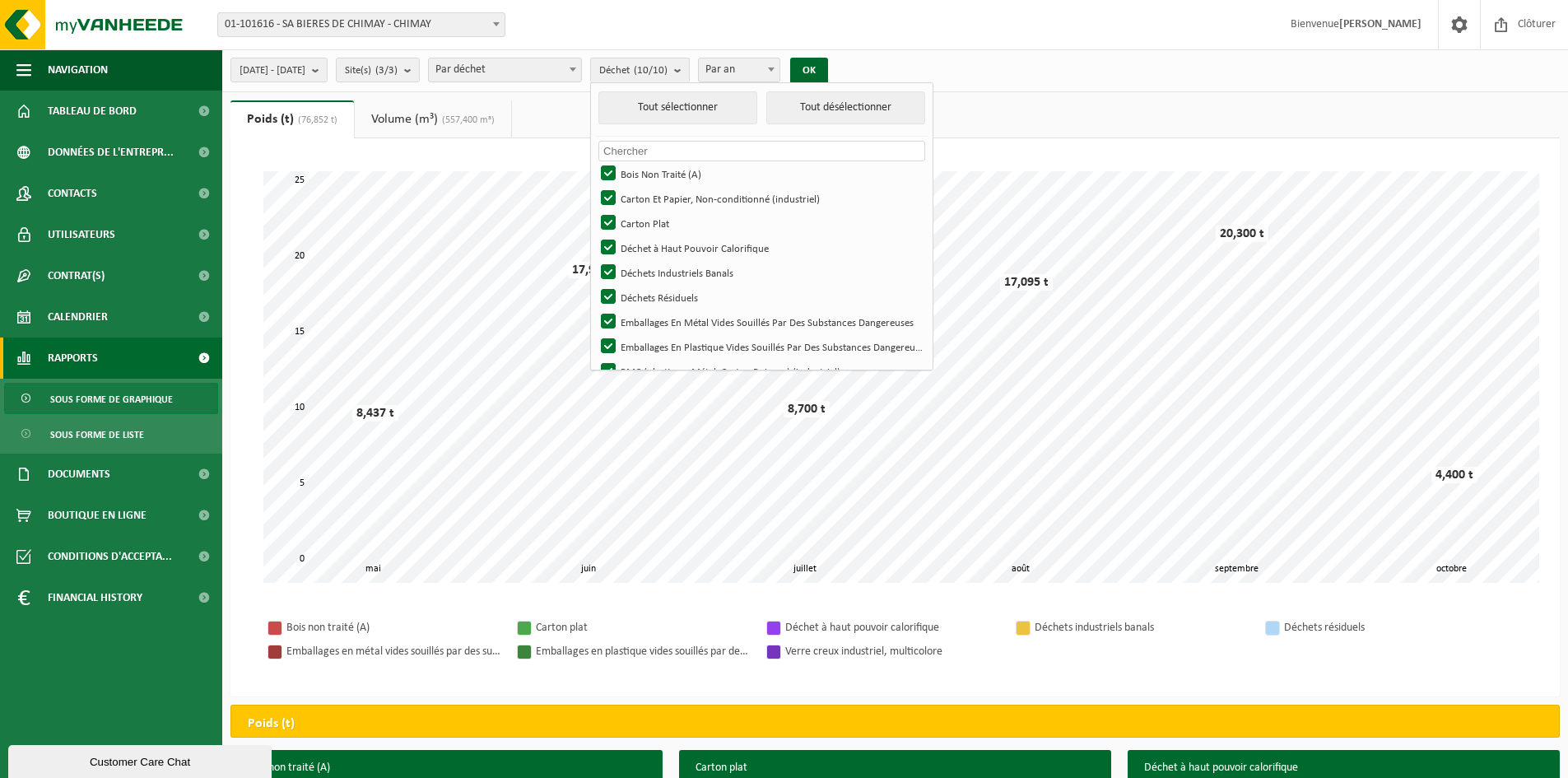
click at [515, 72] on span "Par déchet" at bounding box center [505, 70] width 152 height 24
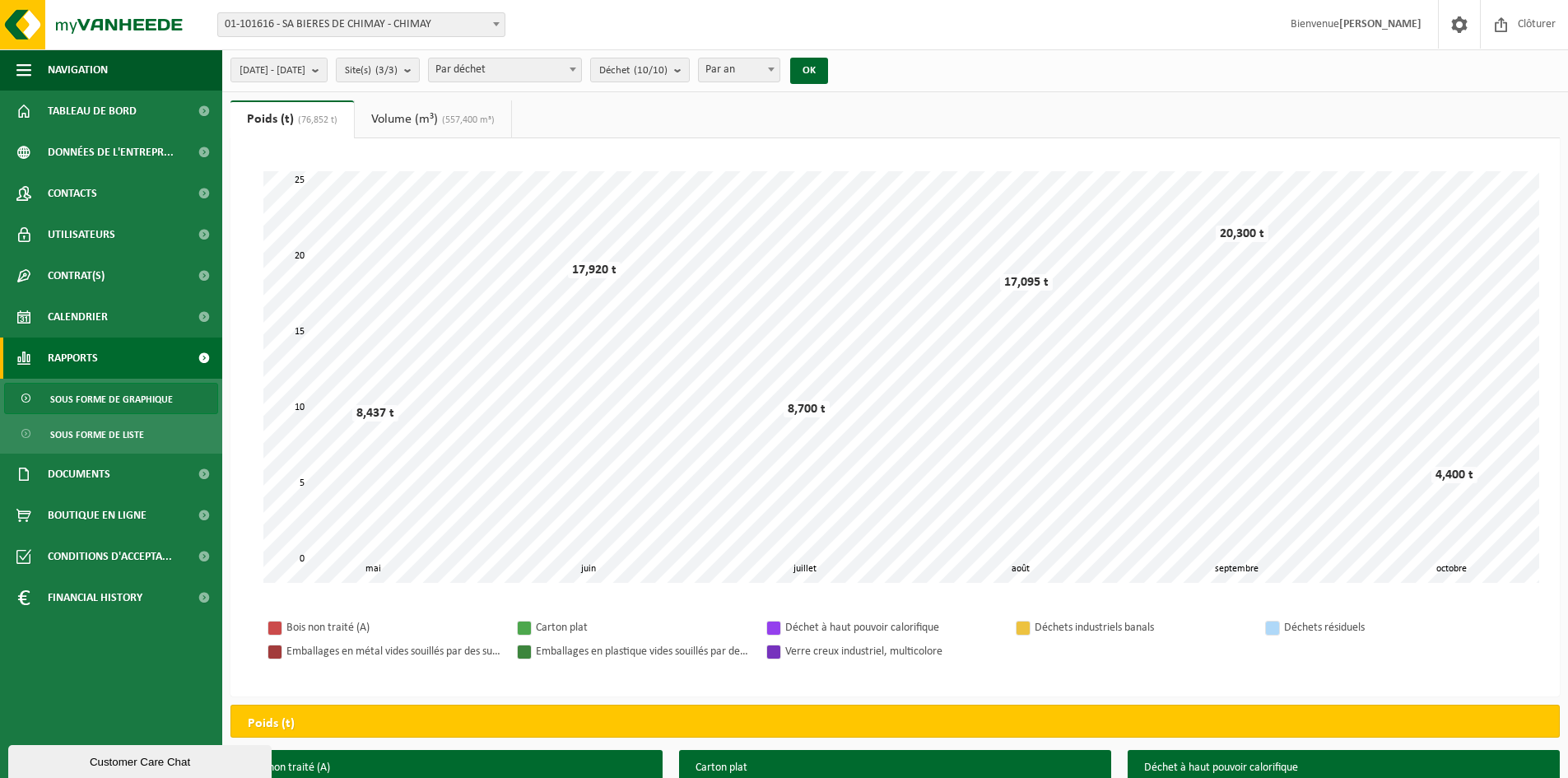
click at [564, 66] on span "Par déchet" at bounding box center [505, 70] width 152 height 24
click at [829, 70] on button "OK" at bounding box center [809, 71] width 38 height 26
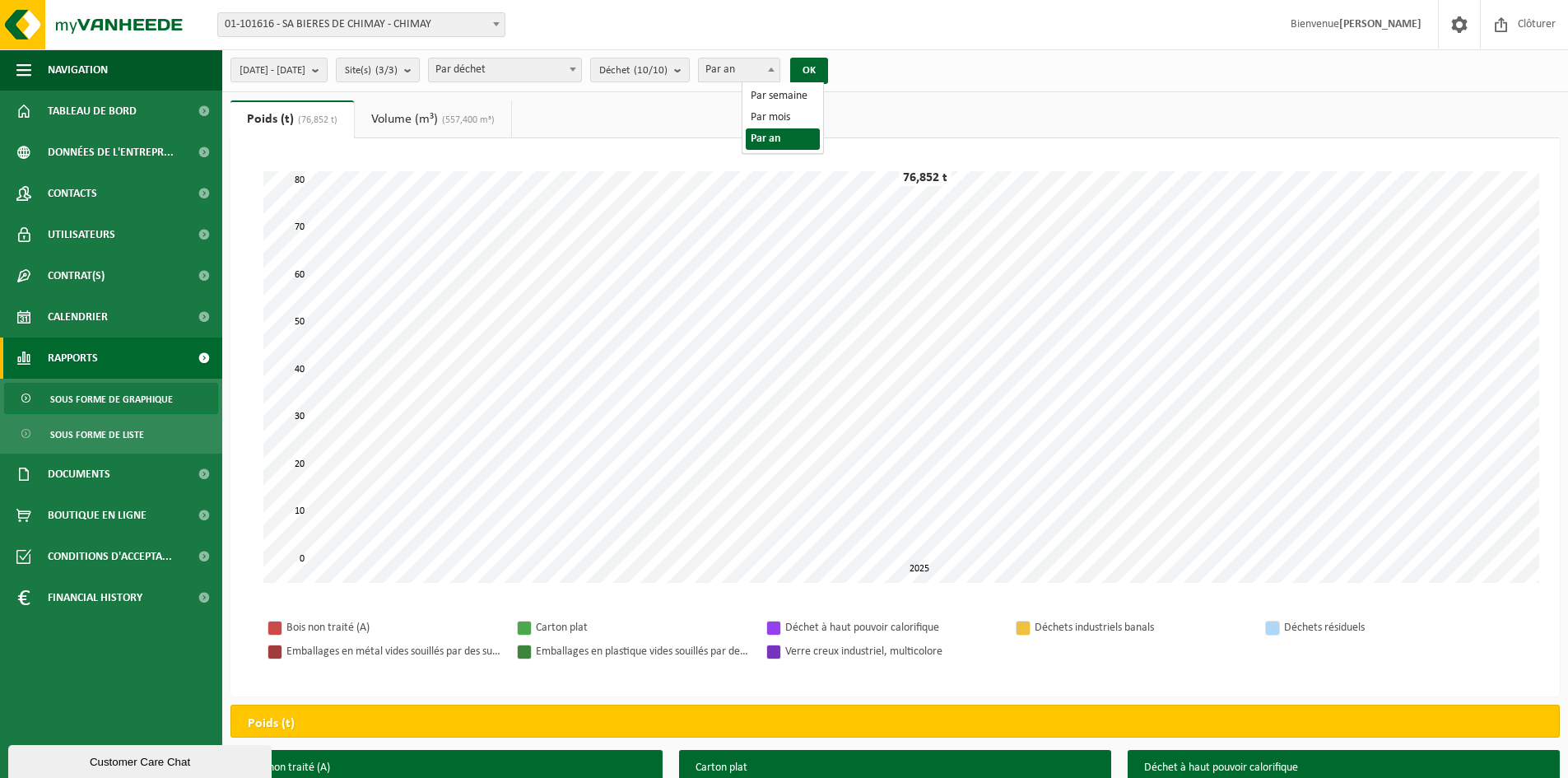
click at [780, 76] on span "Par an" at bounding box center [739, 70] width 81 height 24
click at [829, 63] on button "OK" at bounding box center [809, 71] width 38 height 26
click at [690, 70] on button "Déchet (10/10)" at bounding box center [641, 70] width 100 height 24
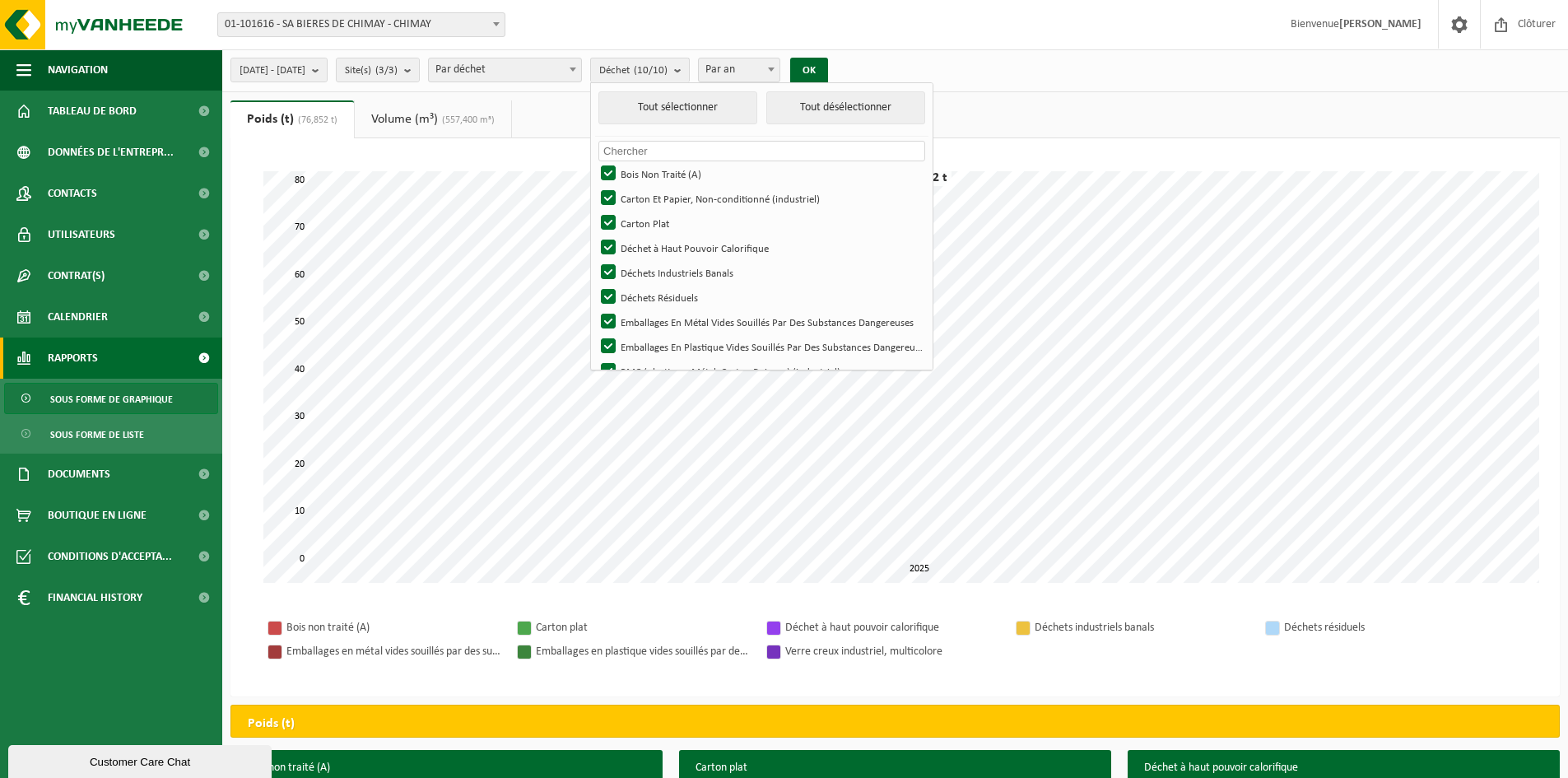
click at [499, 71] on span "Par déchet" at bounding box center [505, 70] width 152 height 24
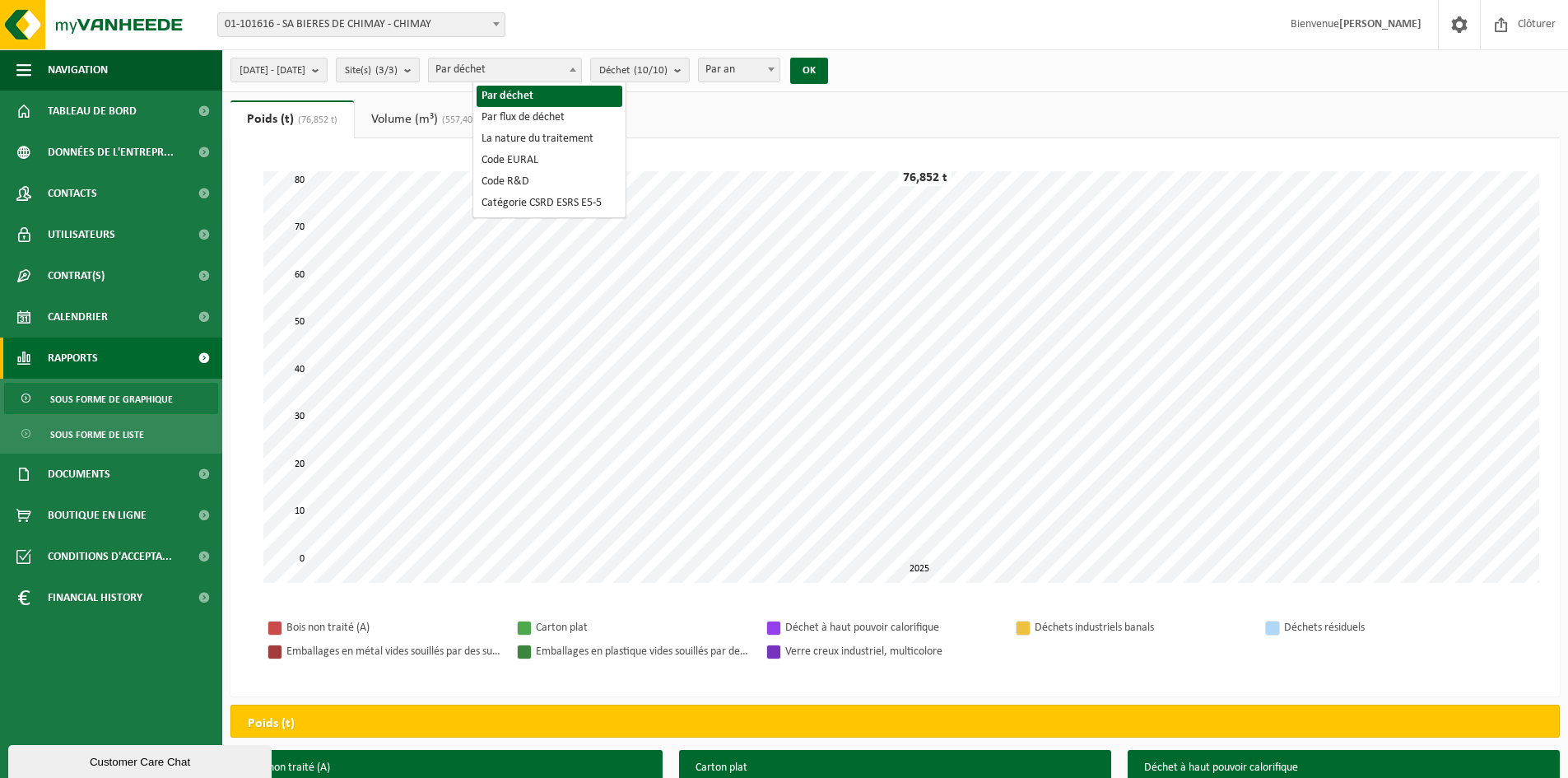
click at [420, 70] on b "submit" at bounding box center [412, 70] width 15 height 24
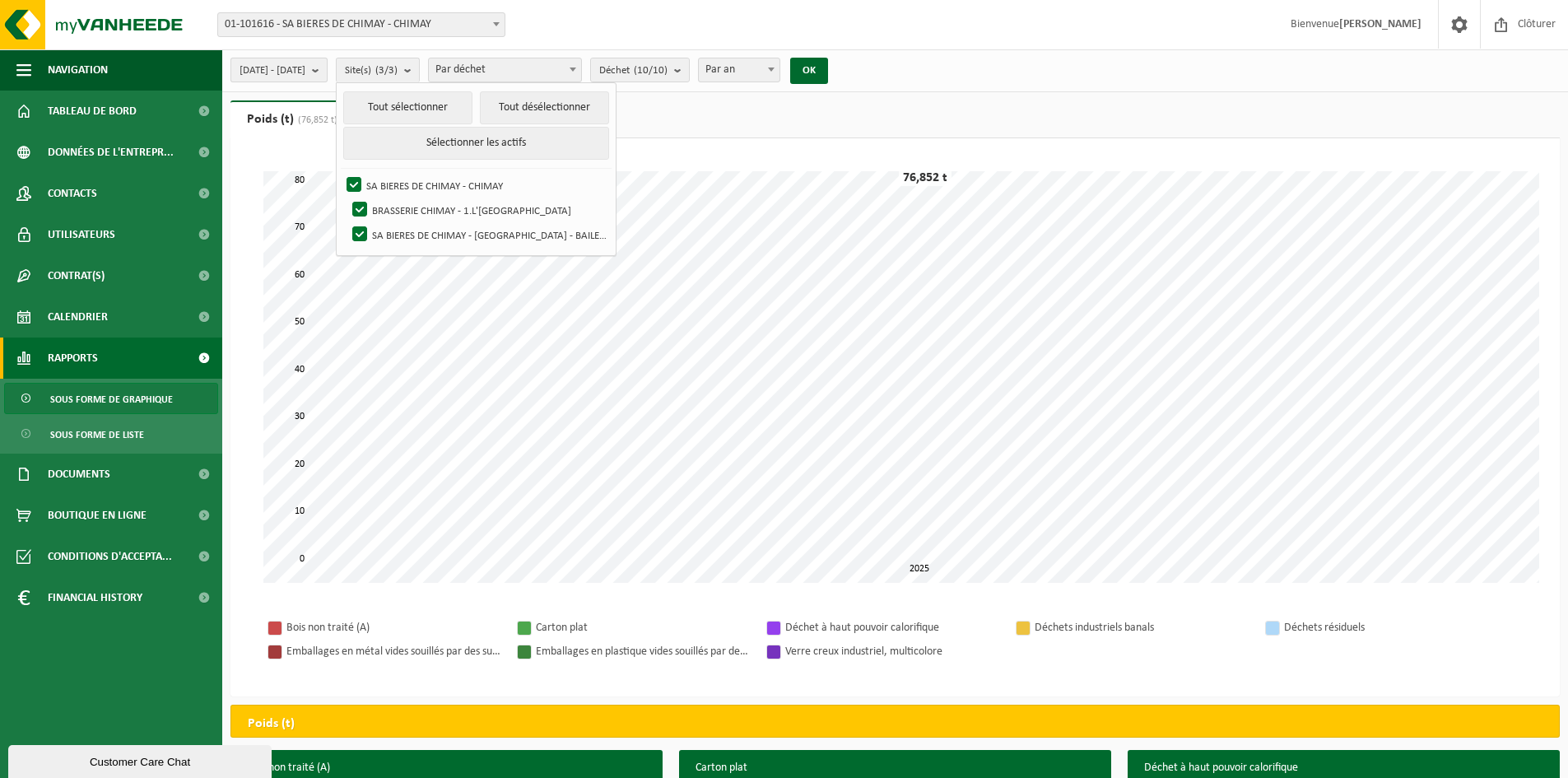
click at [327, 74] on button "2025-05-01 - 2025-10-09" at bounding box center [278, 70] width 97 height 24
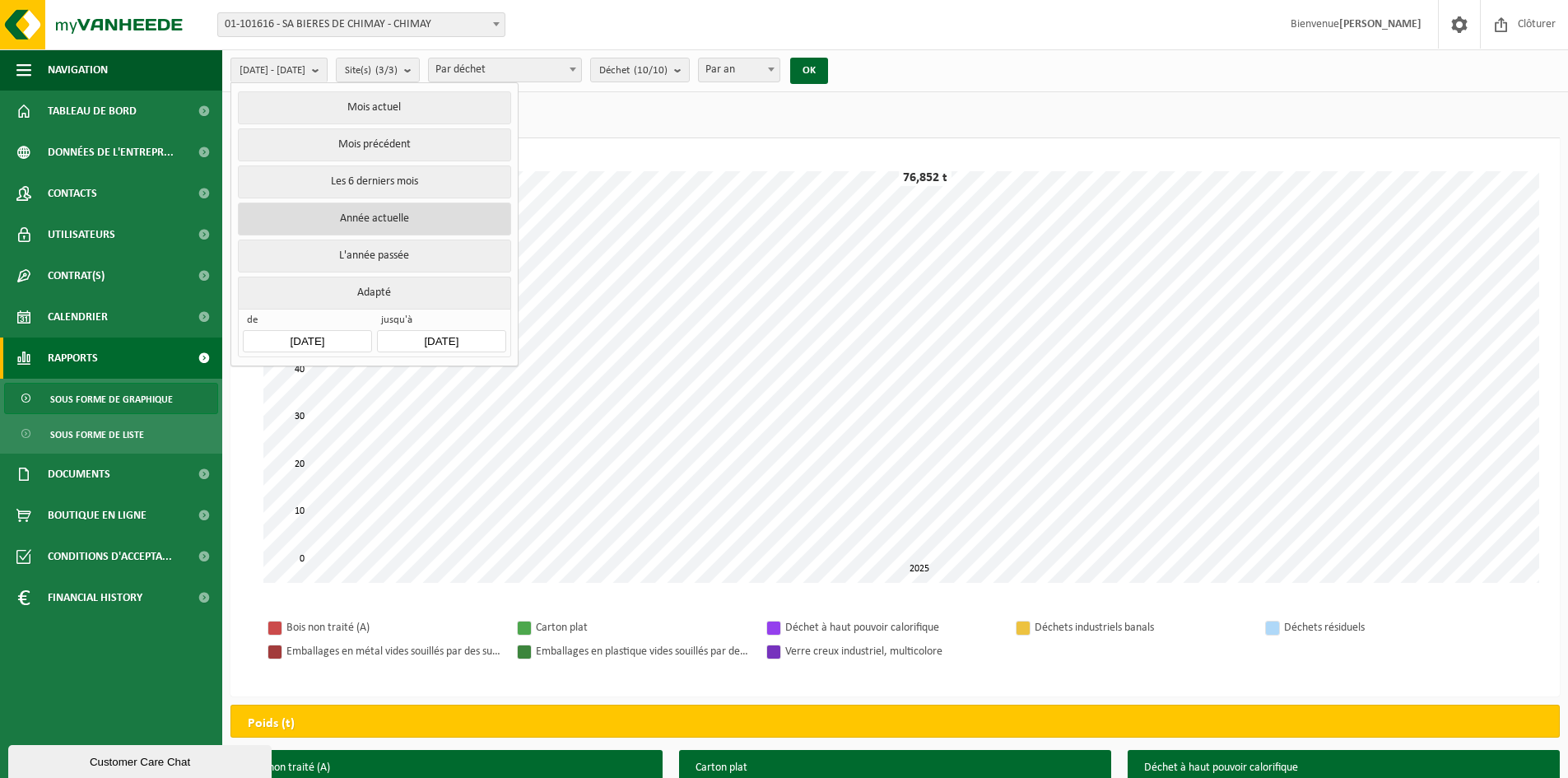
click at [427, 215] on button "Année actuelle" at bounding box center [374, 218] width 273 height 33
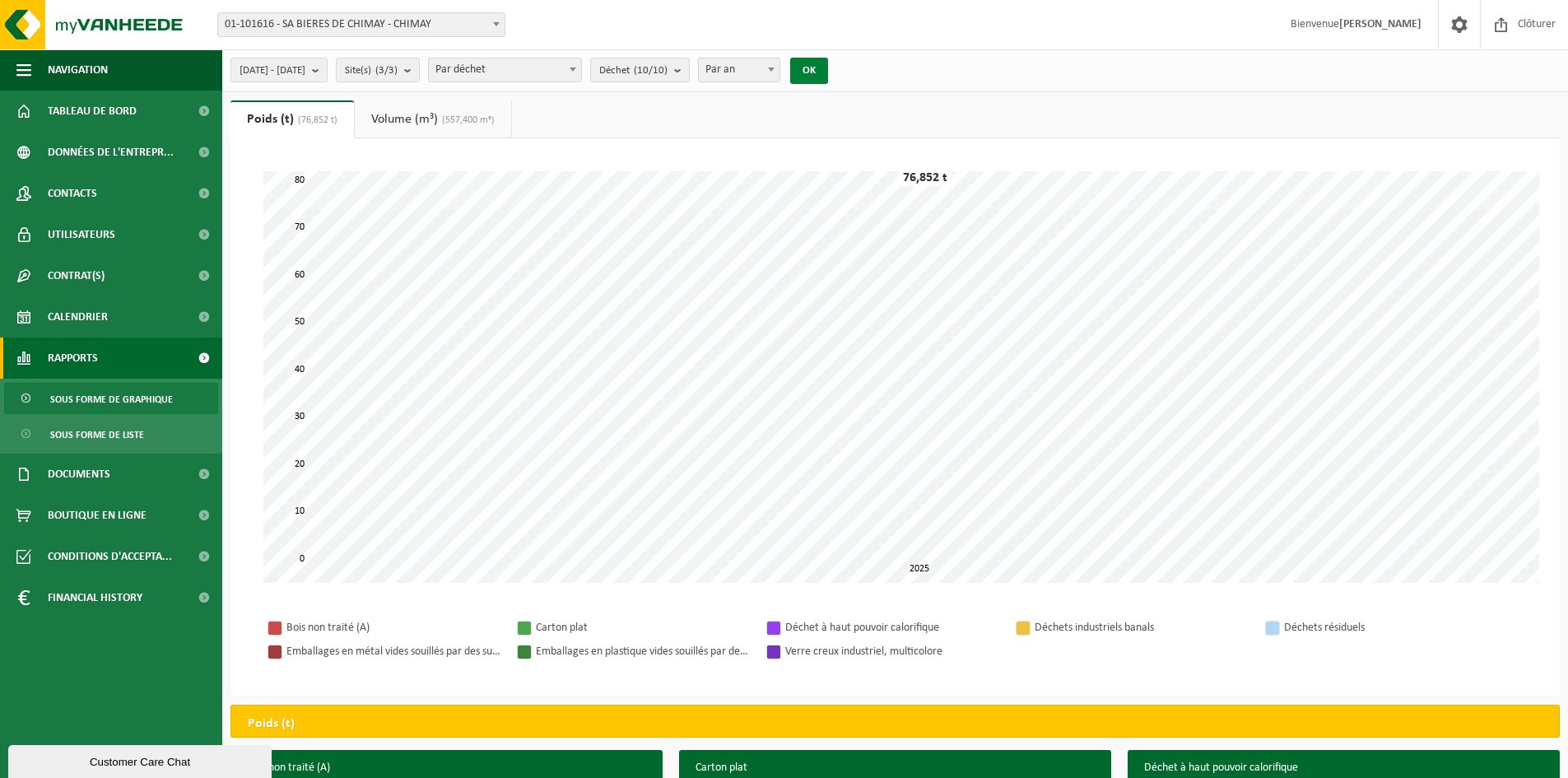
click at [829, 70] on button "OK" at bounding box center [809, 71] width 38 height 26
click at [780, 73] on span "Par an" at bounding box center [739, 70] width 81 height 24
select select "2"
click at [829, 82] on button "OK" at bounding box center [809, 71] width 38 height 26
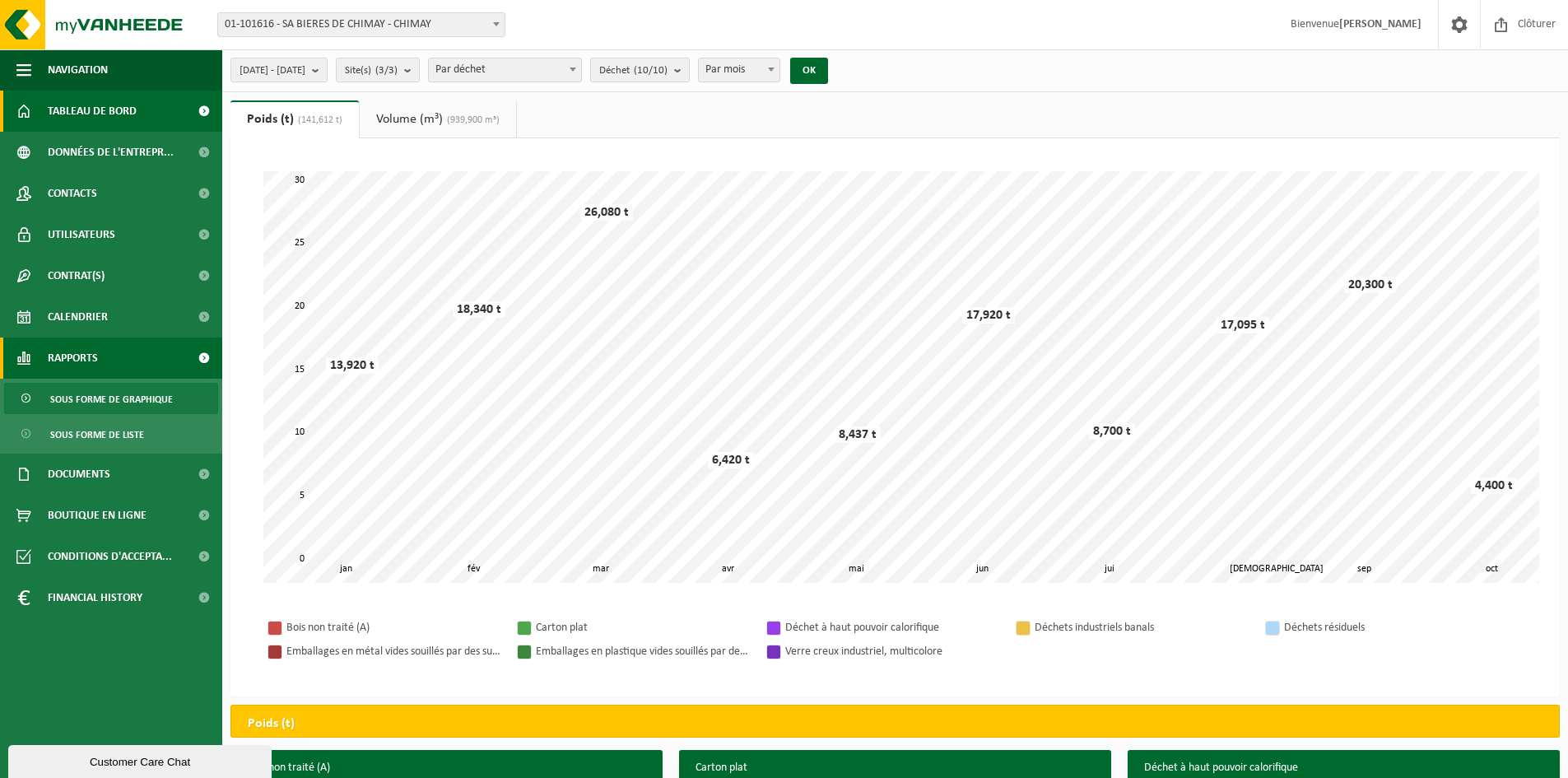
click at [136, 119] on span "Tableau de bord" at bounding box center [92, 111] width 89 height 41
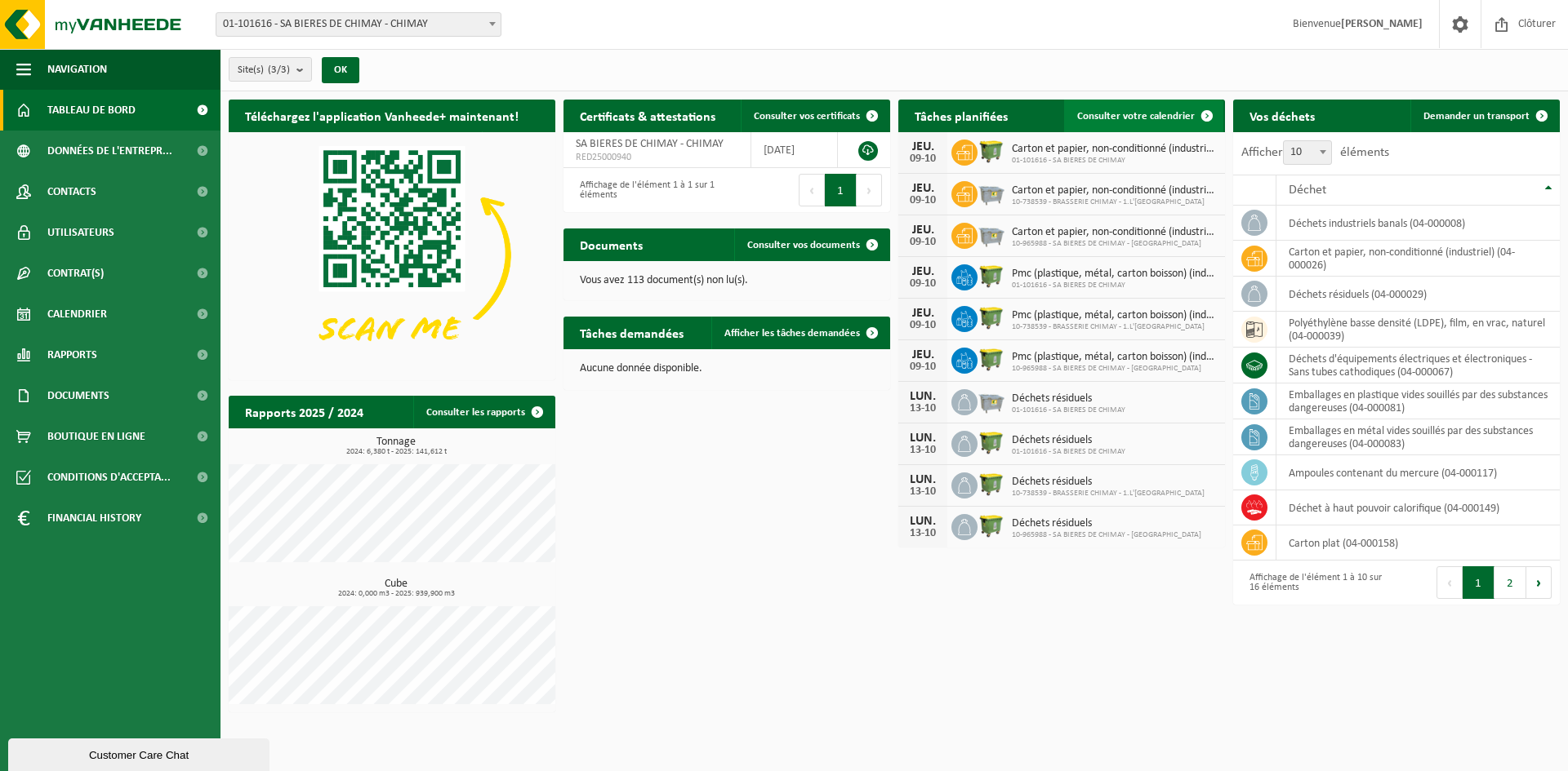
click at [1168, 114] on span "Consulter votre calendrier" at bounding box center [1136, 116] width 118 height 10
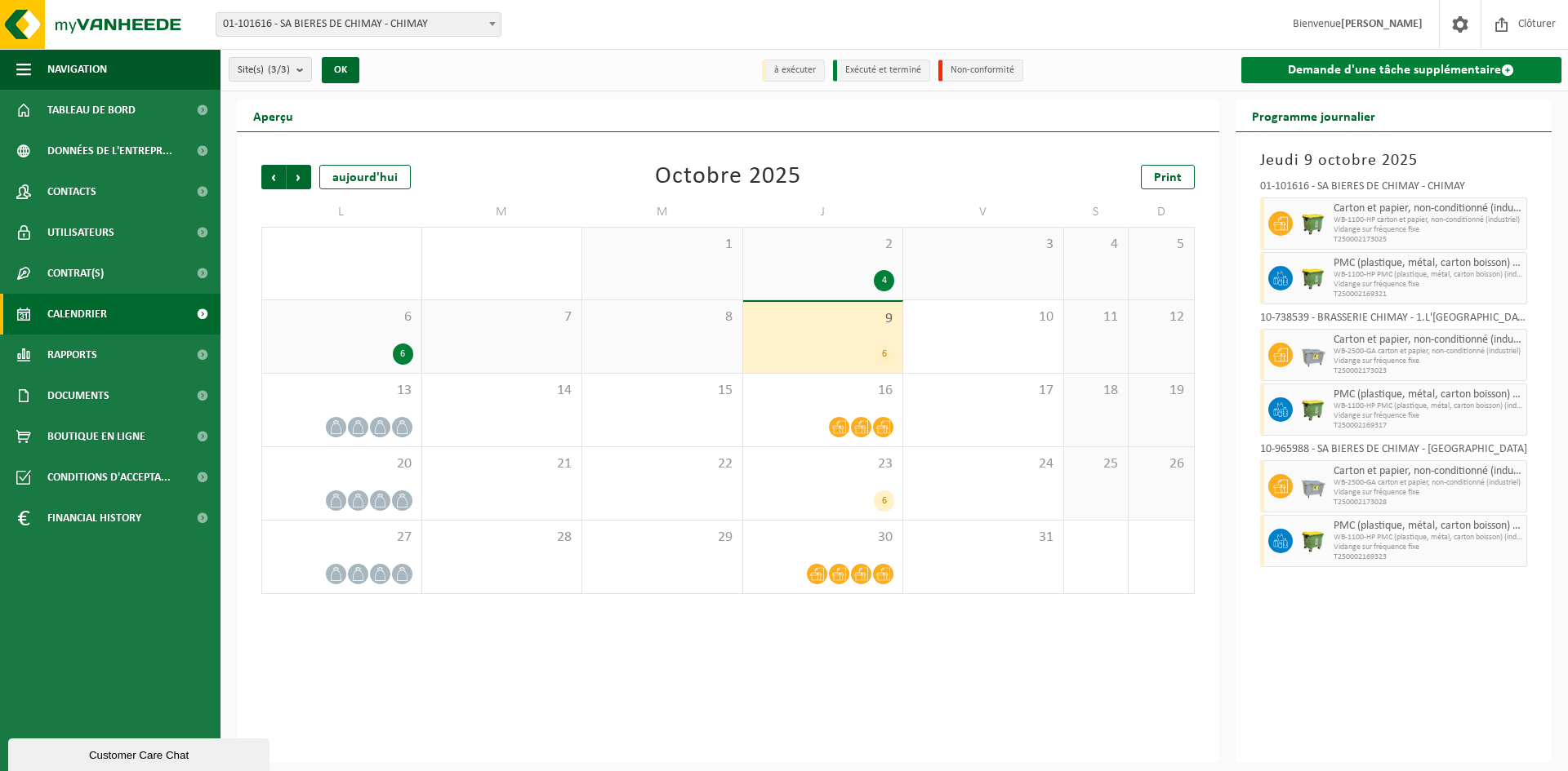
click at [1301, 69] on link "Demande d'une tâche supplémentaire" at bounding box center [1401, 70] width 321 height 26
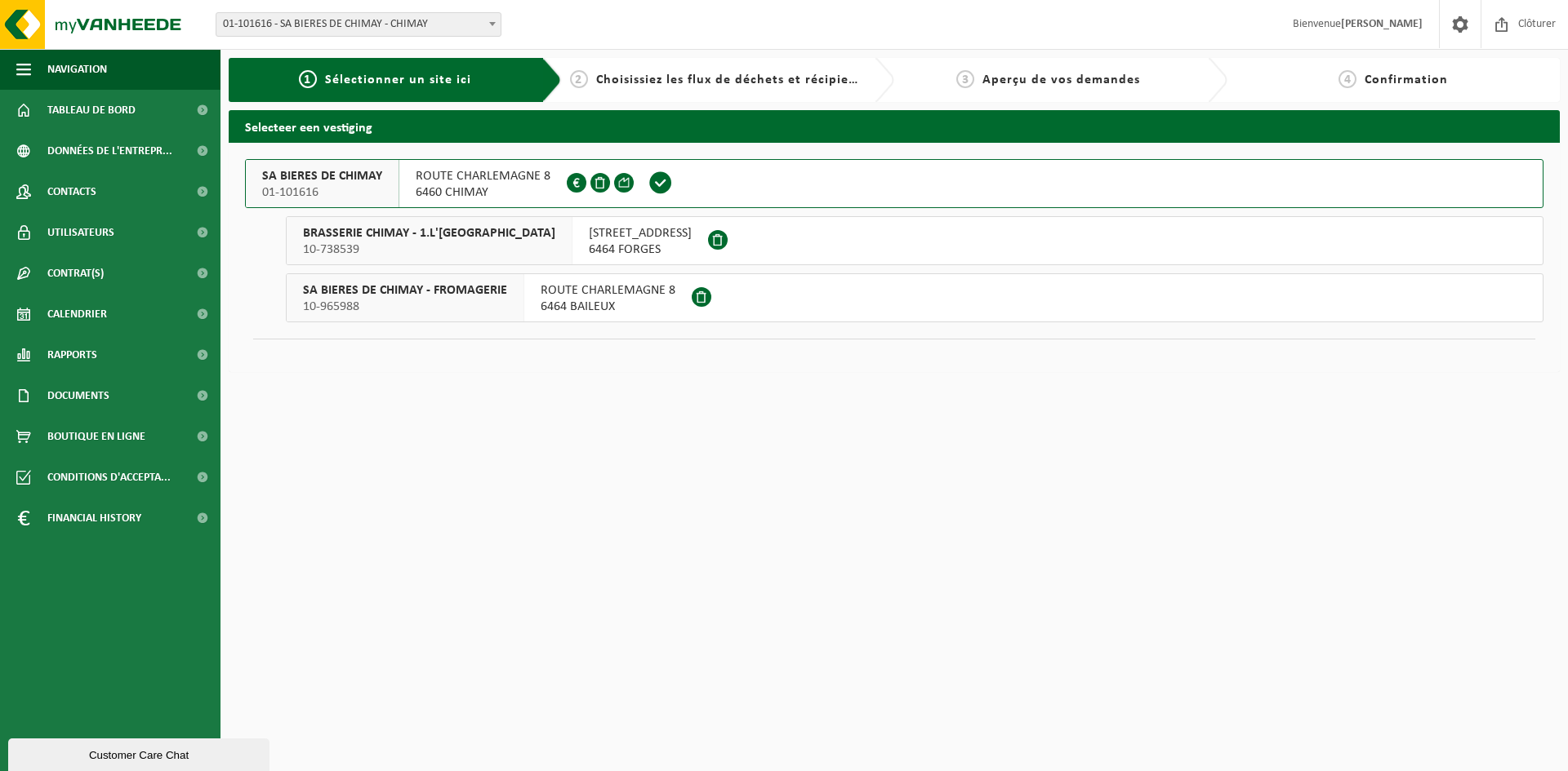
click at [437, 256] on span "10-738539" at bounding box center [429, 250] width 252 height 17
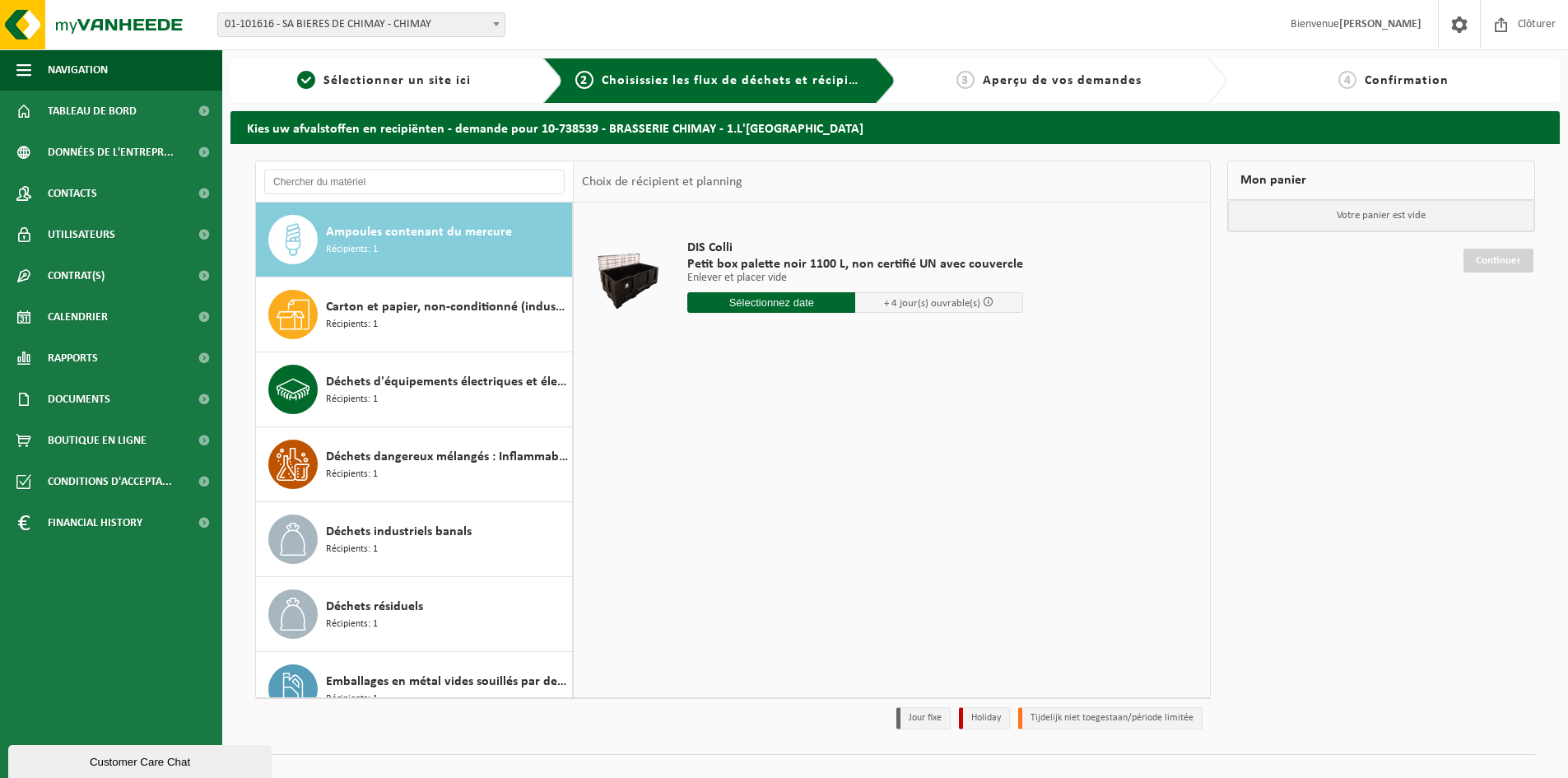
click at [809, 306] on input "text" at bounding box center [771, 303] width 168 height 21
click at [632, 423] on div "DIS Colli Petit box palette noir 1100 L, non certifié UN avec couvercle Enlever…" at bounding box center [892, 449] width 637 height 494
click at [104, 76] on span "Navigation" at bounding box center [78, 71] width 60 height 41
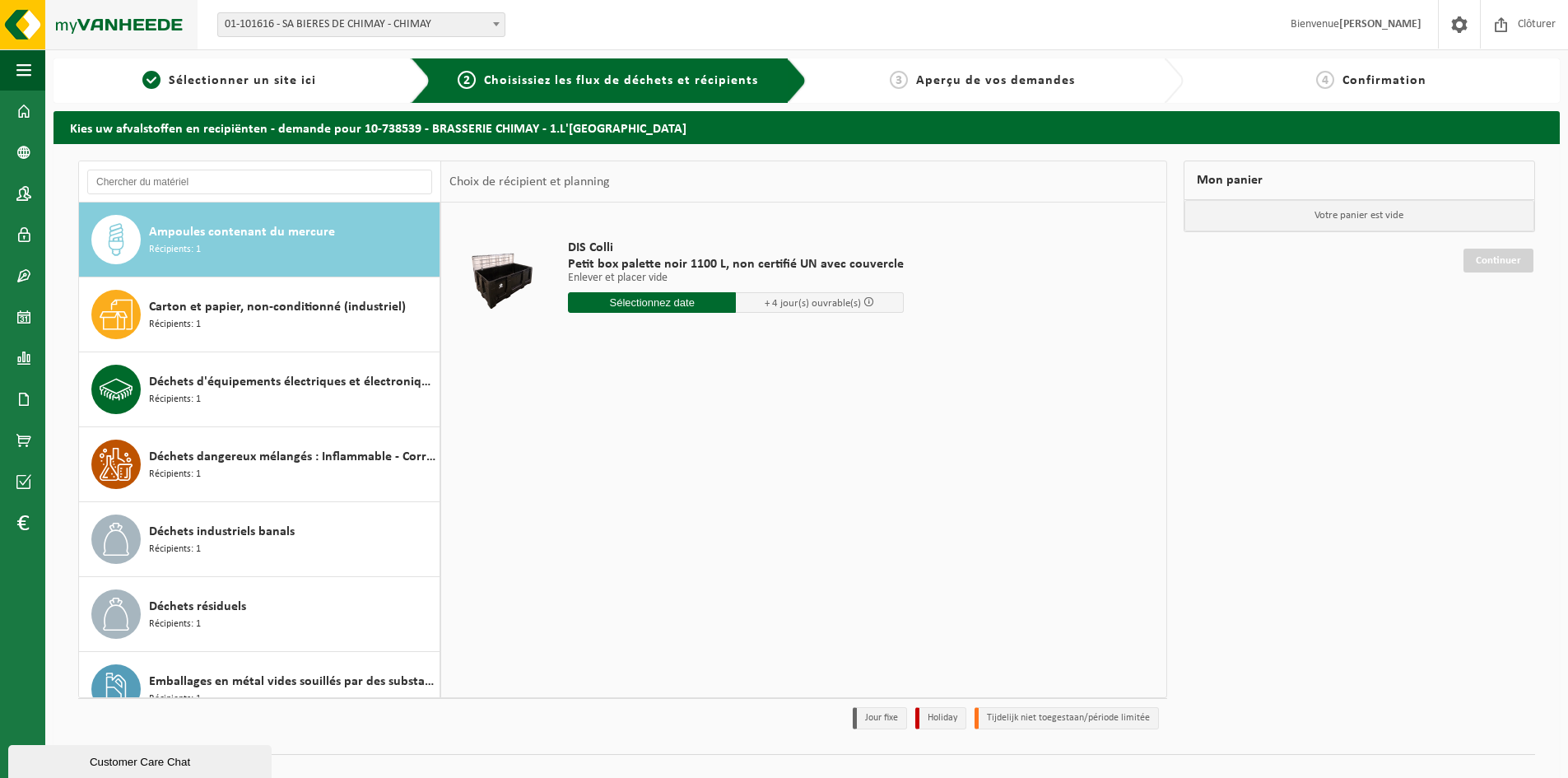
click at [103, 12] on img at bounding box center [99, 24] width 198 height 50
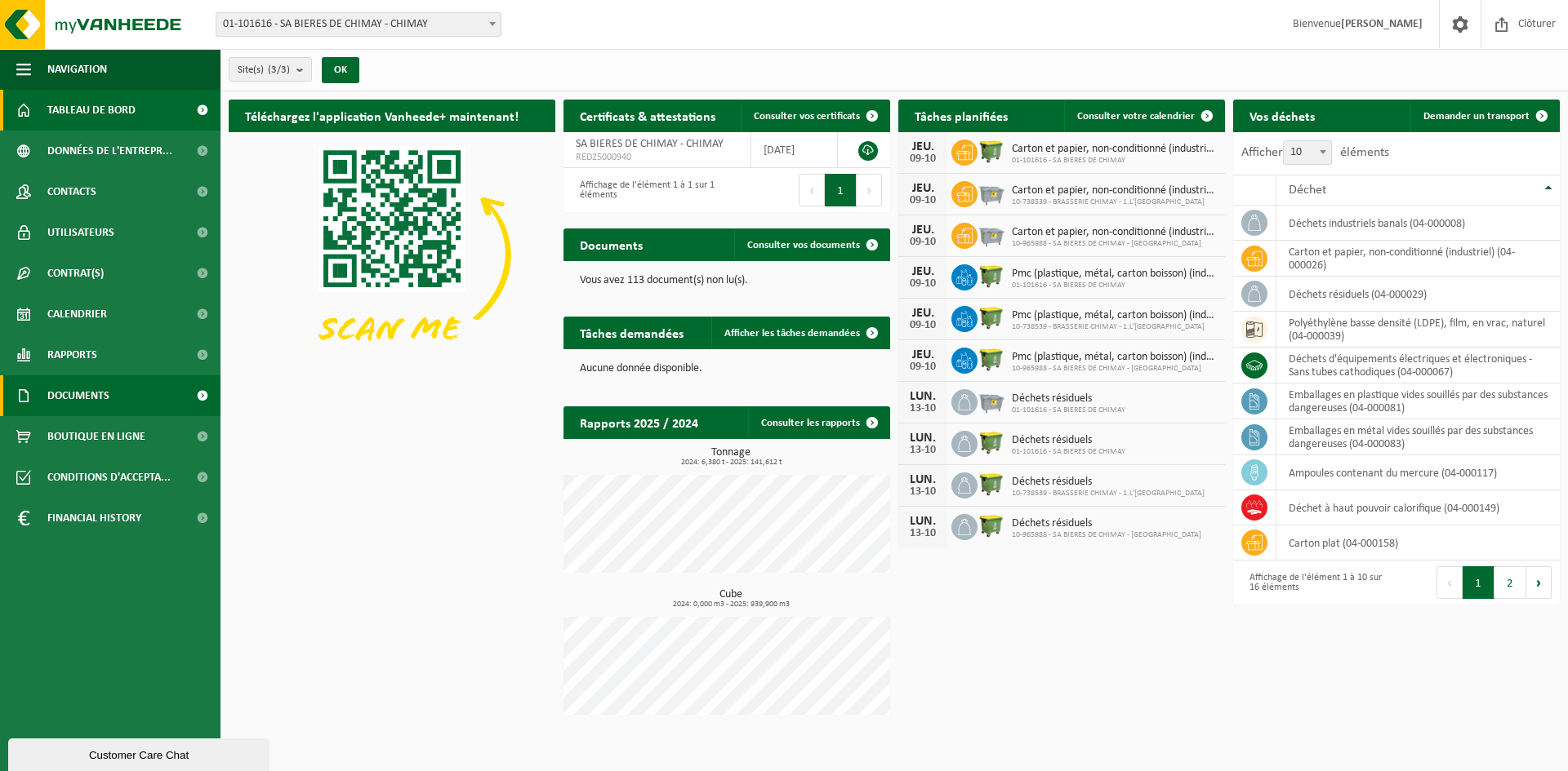
click at [172, 406] on link "Documents" at bounding box center [110, 396] width 220 height 41
